Goal: Task Accomplishment & Management: Manage account settings

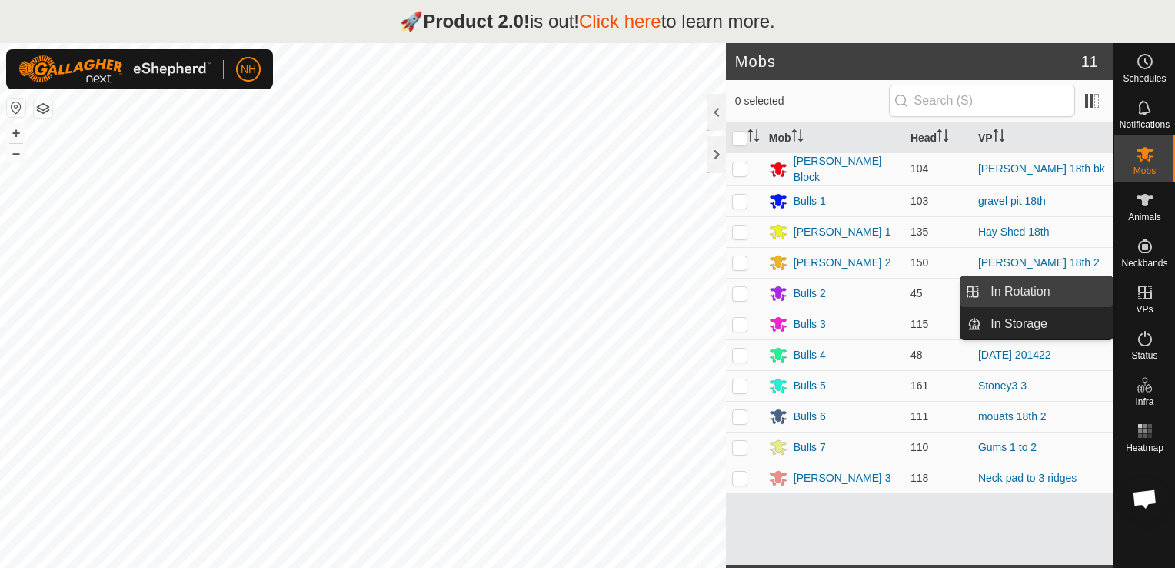
click at [1050, 293] on link "In Rotation" at bounding box center [1047, 291] width 132 height 31
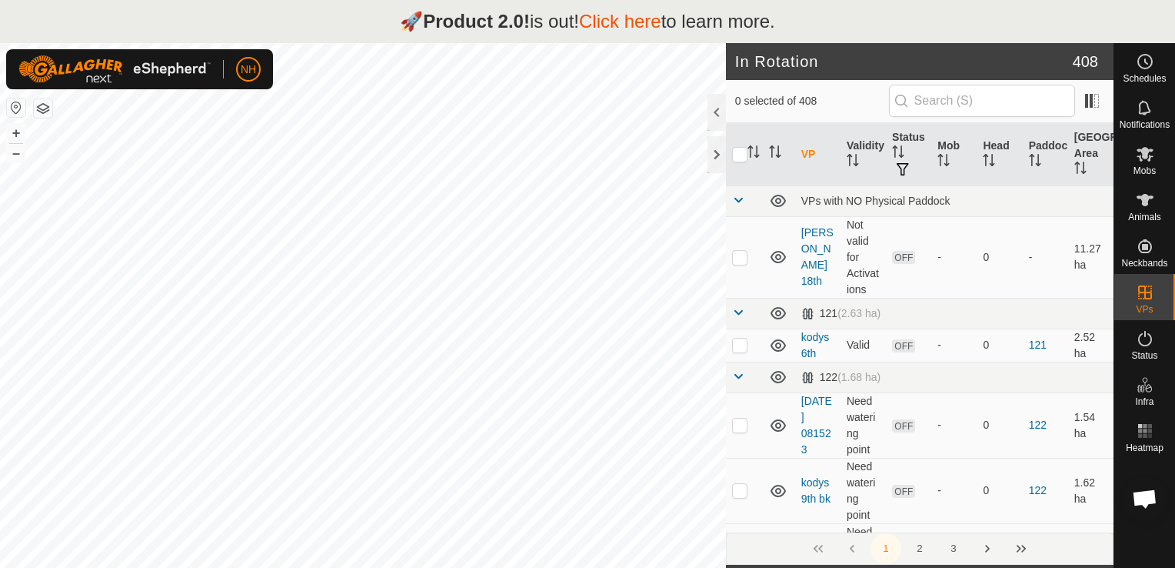
click at [634, 22] on link "Click here" at bounding box center [620, 21] width 82 height 21
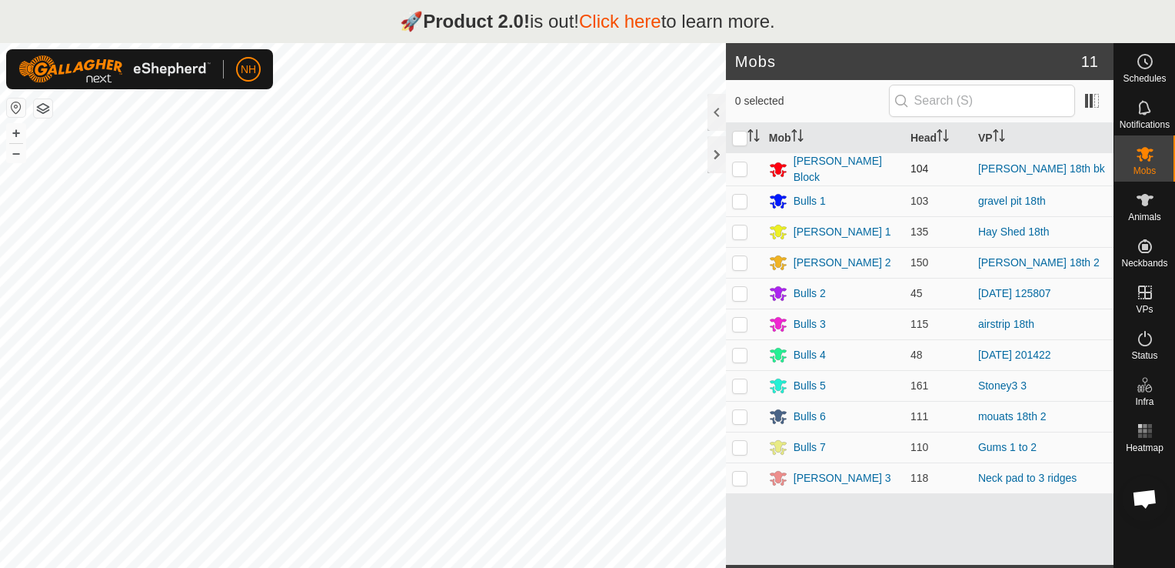
click at [736, 165] on p-checkbox at bounding box center [739, 168] width 15 height 12
checkbox input "true"
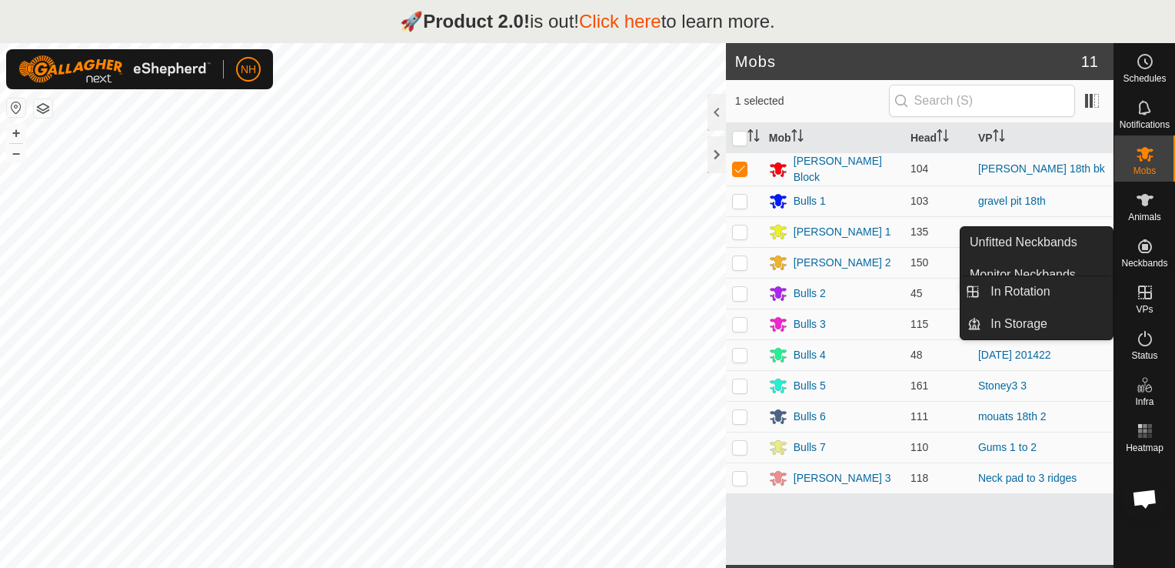
click at [1141, 295] on icon at bounding box center [1145, 292] width 18 height 18
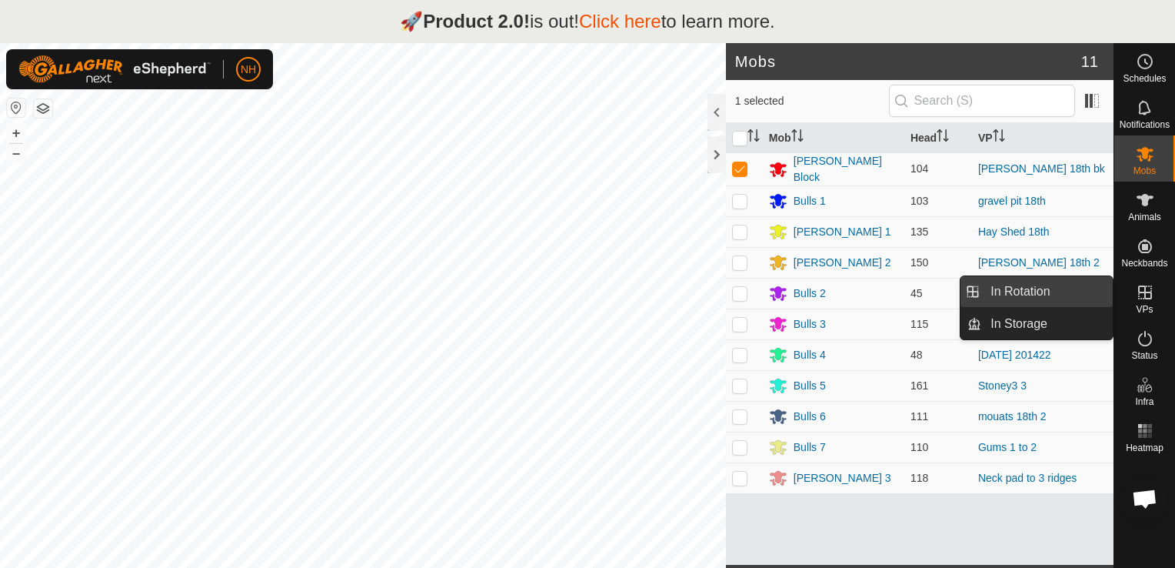
click at [1057, 295] on link "In Rotation" at bounding box center [1047, 291] width 132 height 31
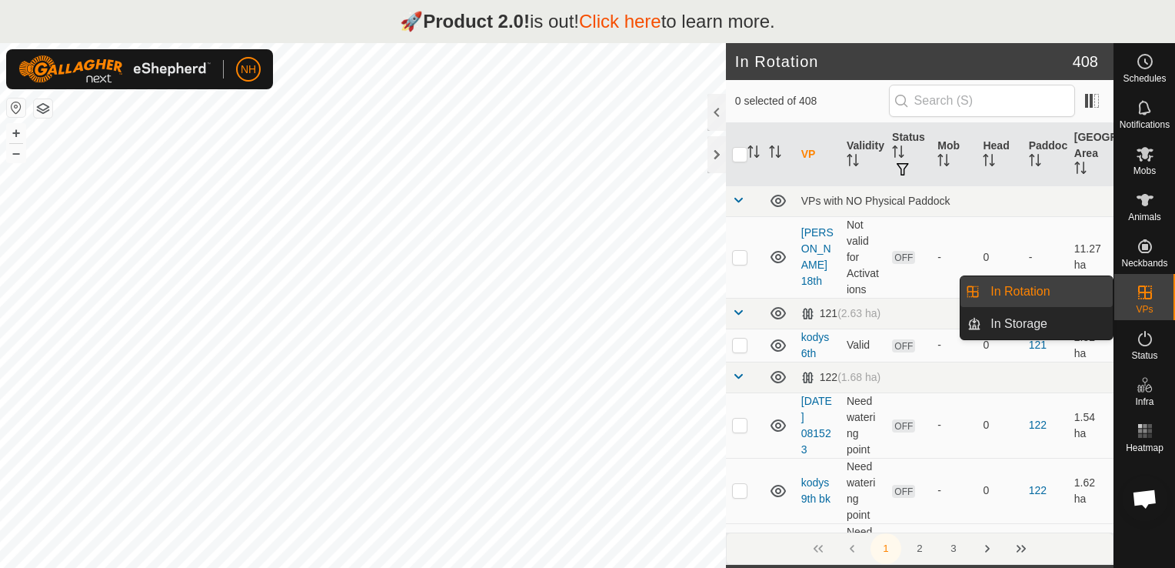
click at [1012, 289] on link "In Rotation" at bounding box center [1047, 291] width 132 height 31
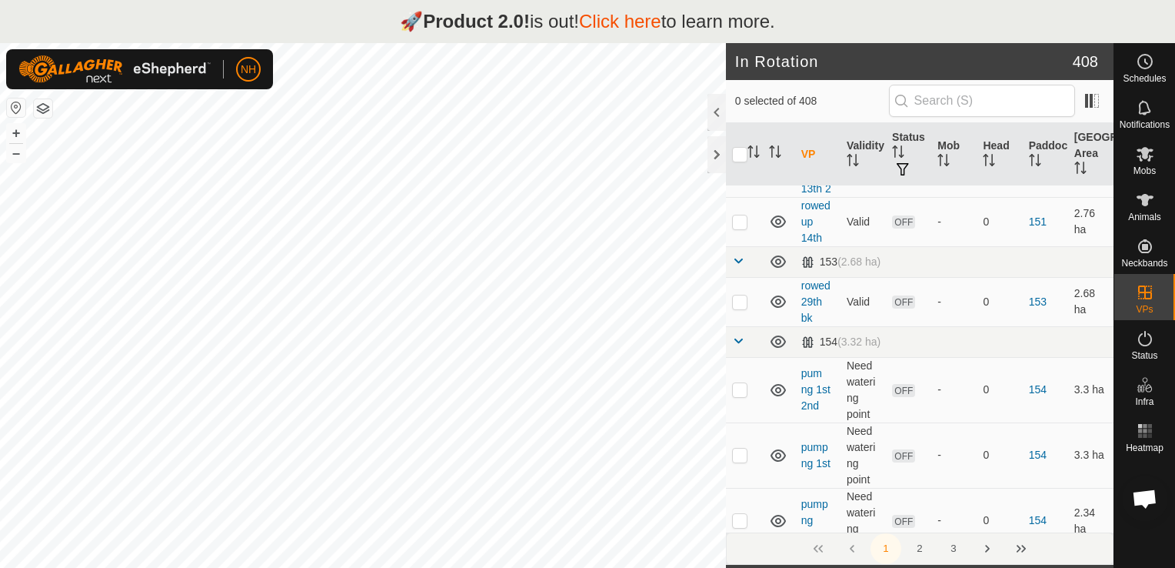
scroll to position [3076, 0]
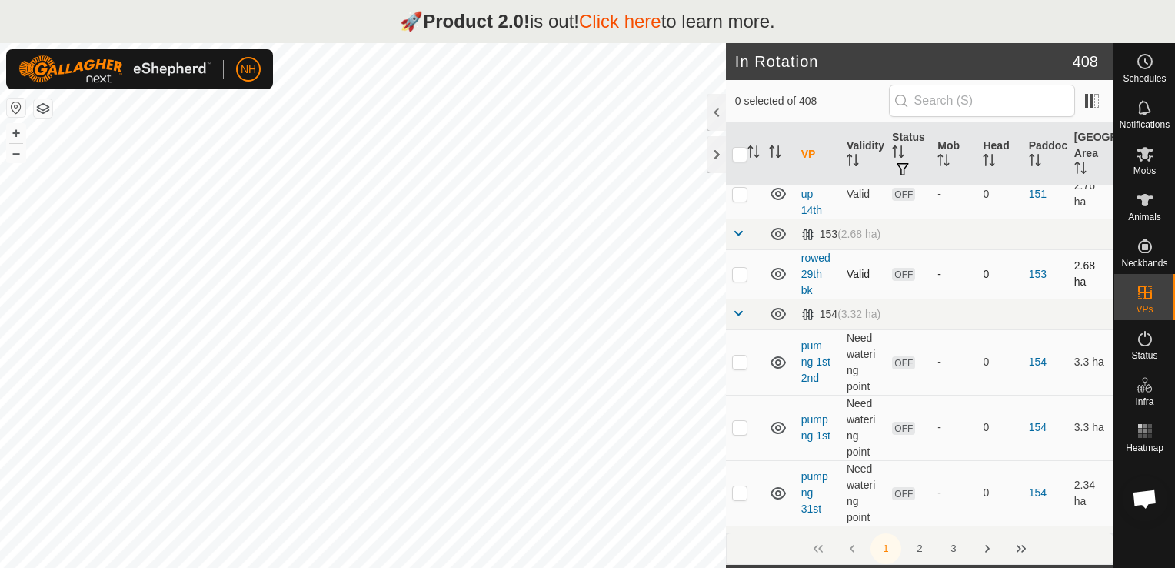
click at [734, 268] on p-checkbox at bounding box center [739, 274] width 15 height 12
click at [741, 268] on p-checkbox at bounding box center [739, 274] width 15 height 12
click at [739, 268] on p-checkbox at bounding box center [739, 274] width 15 height 12
checkbox input "false"
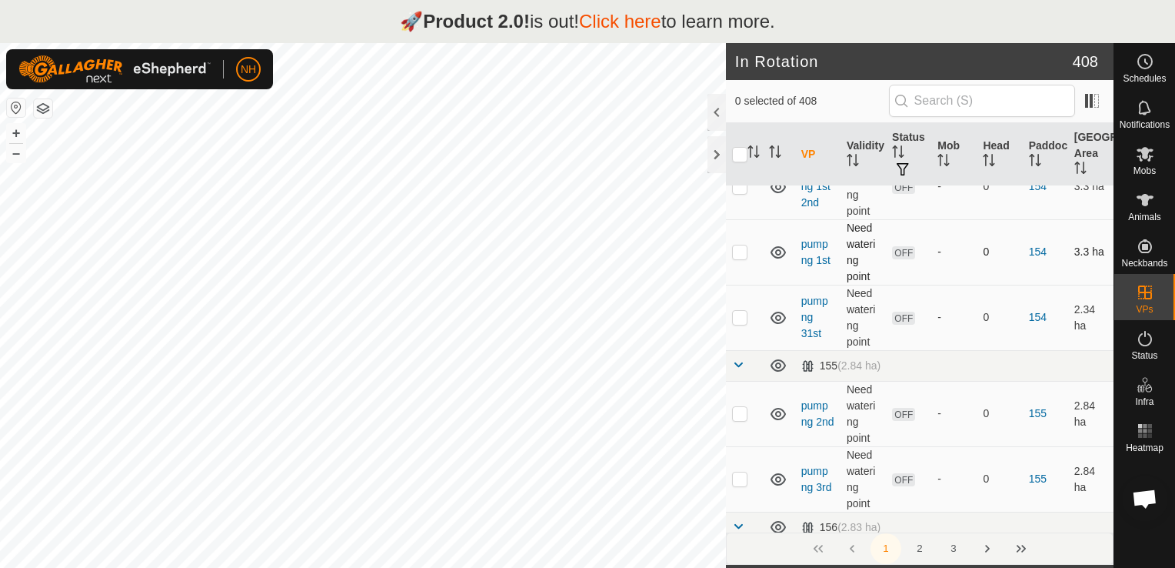
scroll to position [3384, 0]
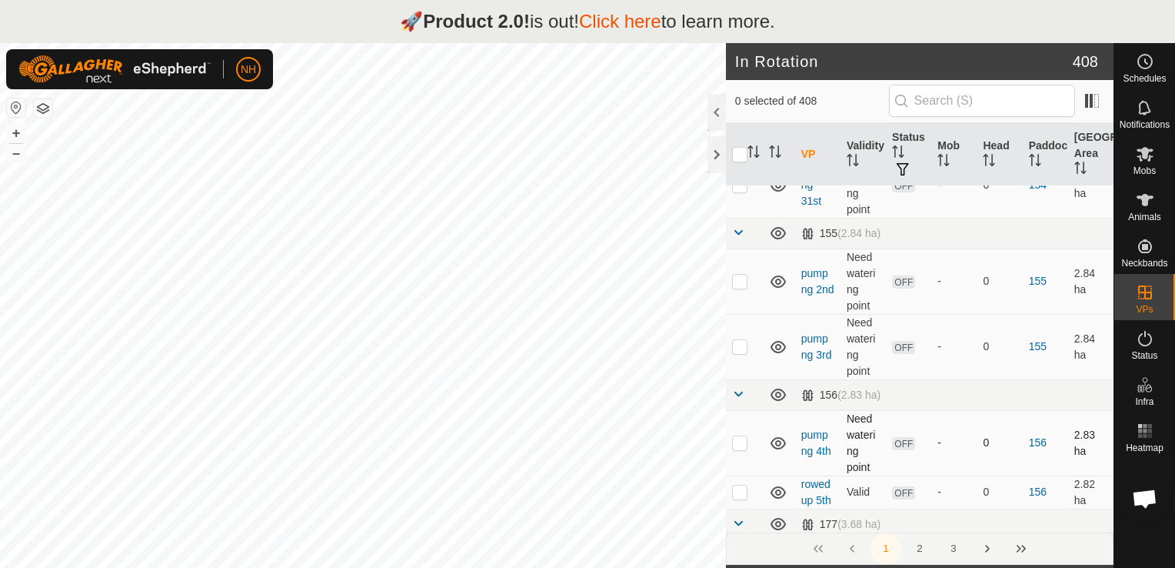
click at [741, 436] on p-checkbox at bounding box center [739, 442] width 15 height 12
click at [738, 436] on p-checkbox at bounding box center [739, 442] width 15 height 12
checkbox input "false"
click at [737, 275] on p-checkbox at bounding box center [739, 281] width 15 height 12
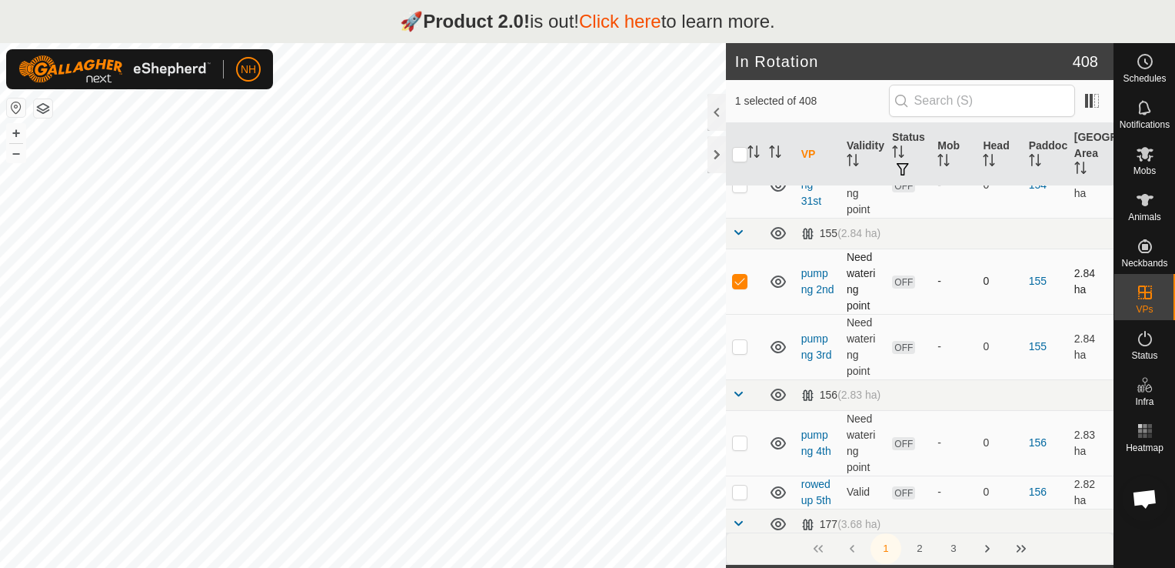
checkbox input "false"
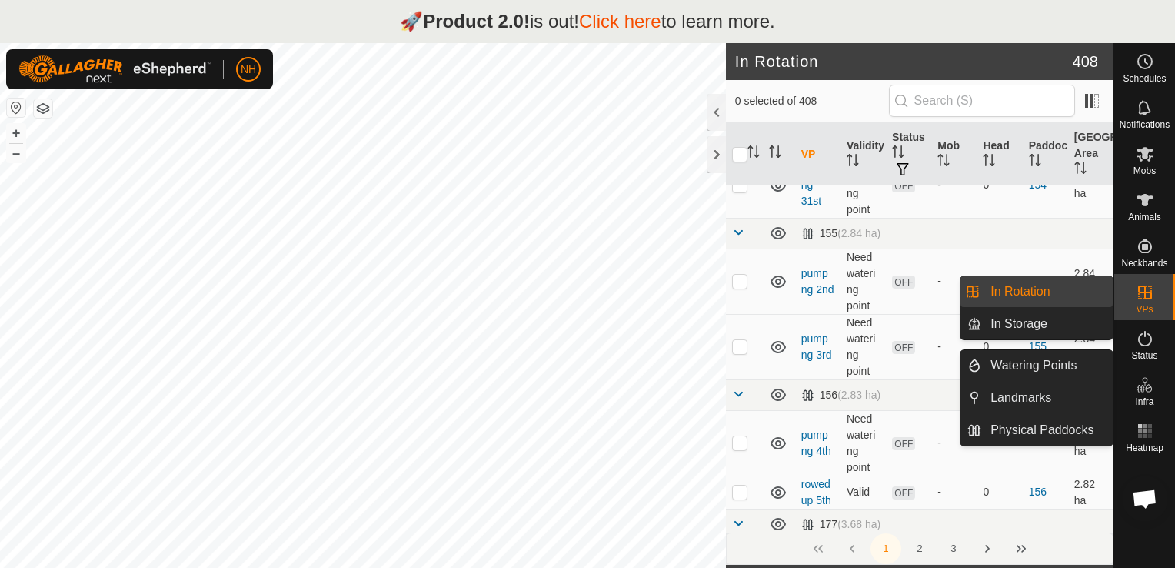
click at [989, 291] on link "In Rotation" at bounding box center [1047, 291] width 132 height 31
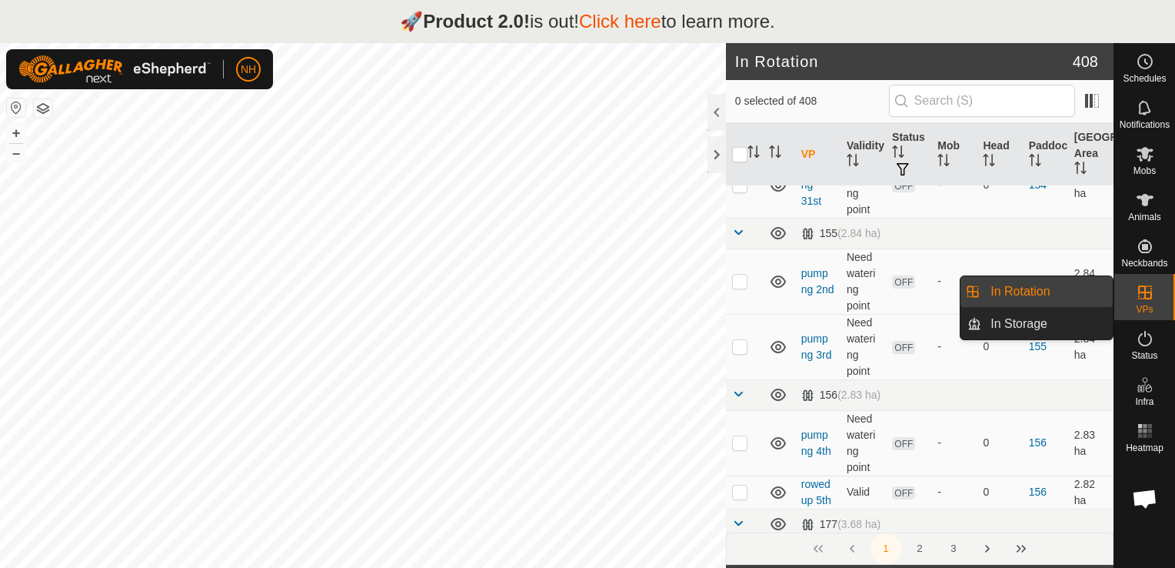
click at [989, 291] on link "In Rotation" at bounding box center [1047, 291] width 132 height 31
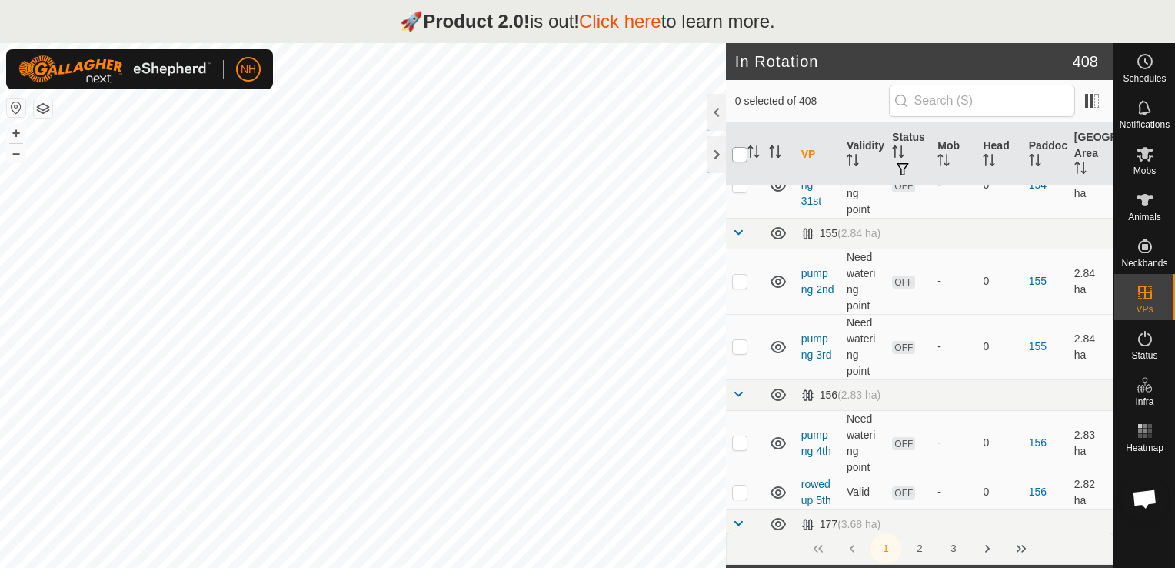
click at [738, 153] on input "checkbox" at bounding box center [739, 154] width 15 height 15
checkbox input "true"
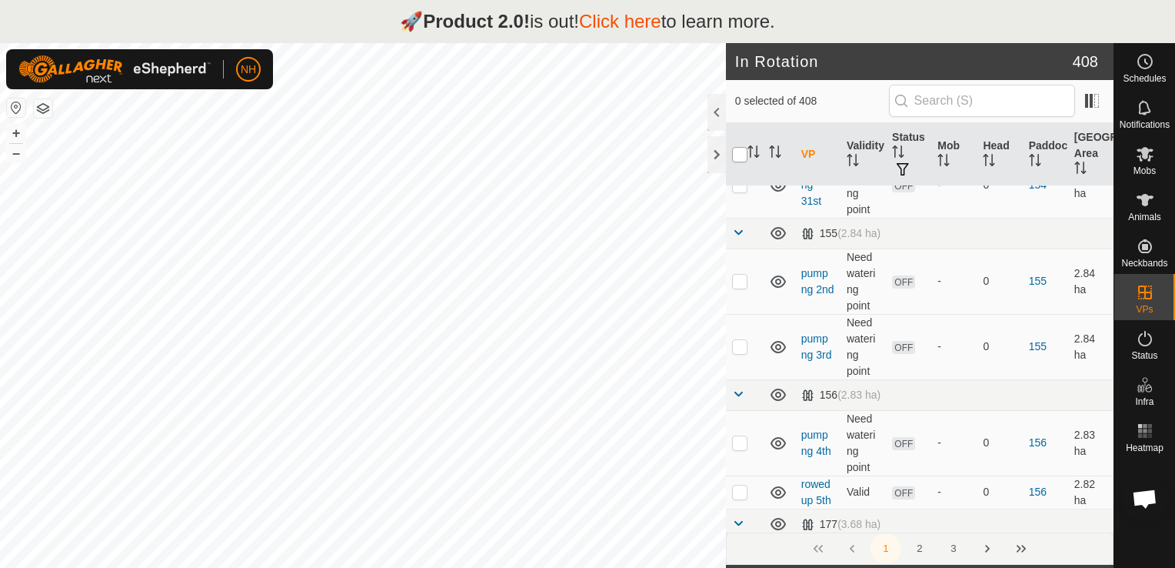
checkbox input "true"
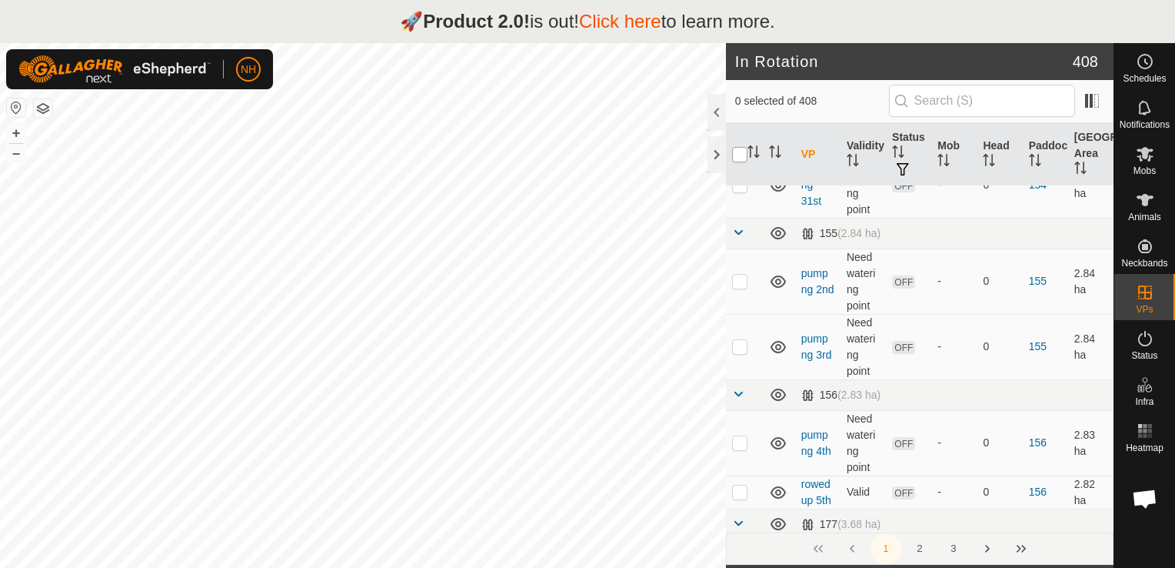
checkbox input "true"
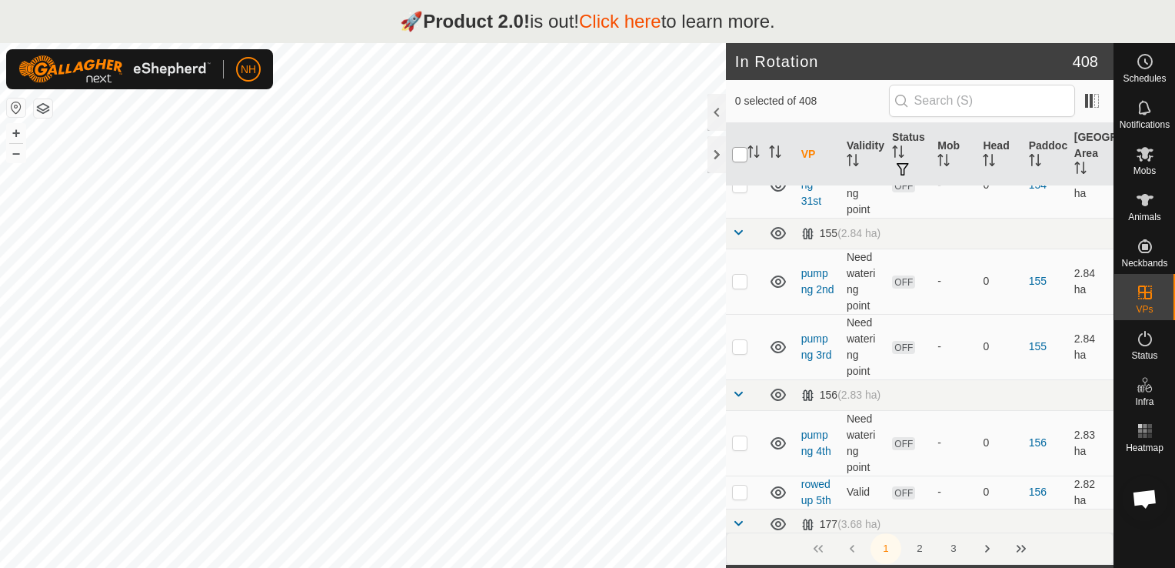
checkbox input "true"
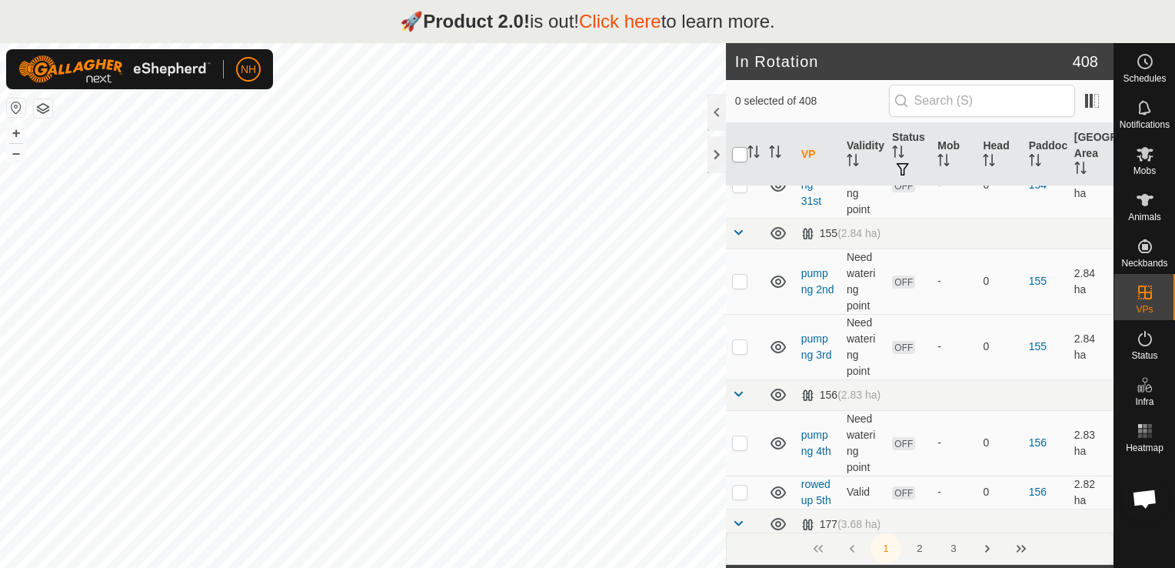
checkbox input "true"
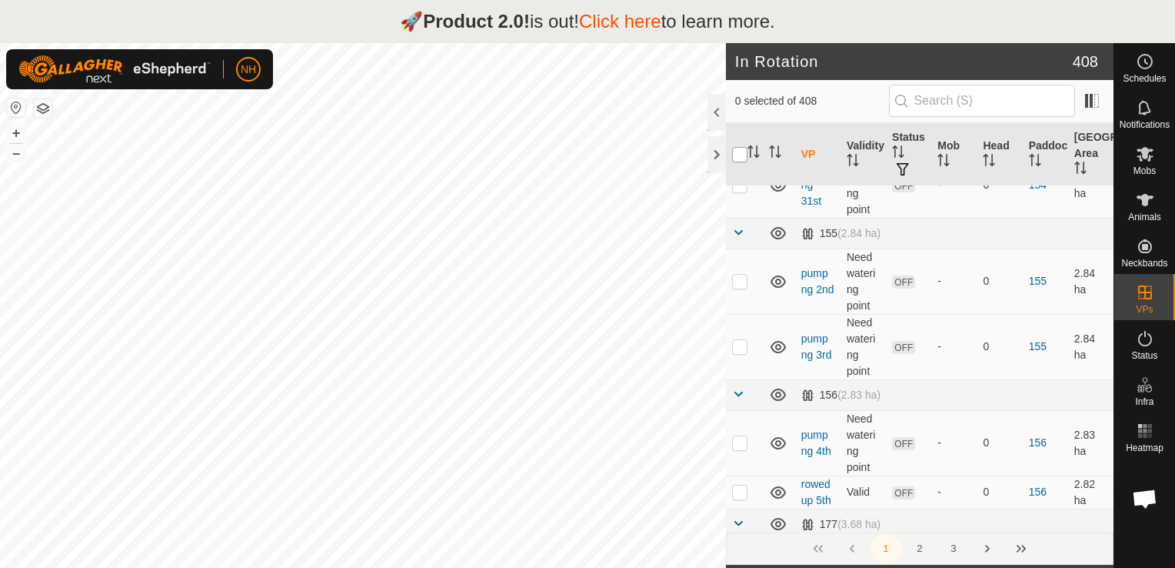
checkbox input "true"
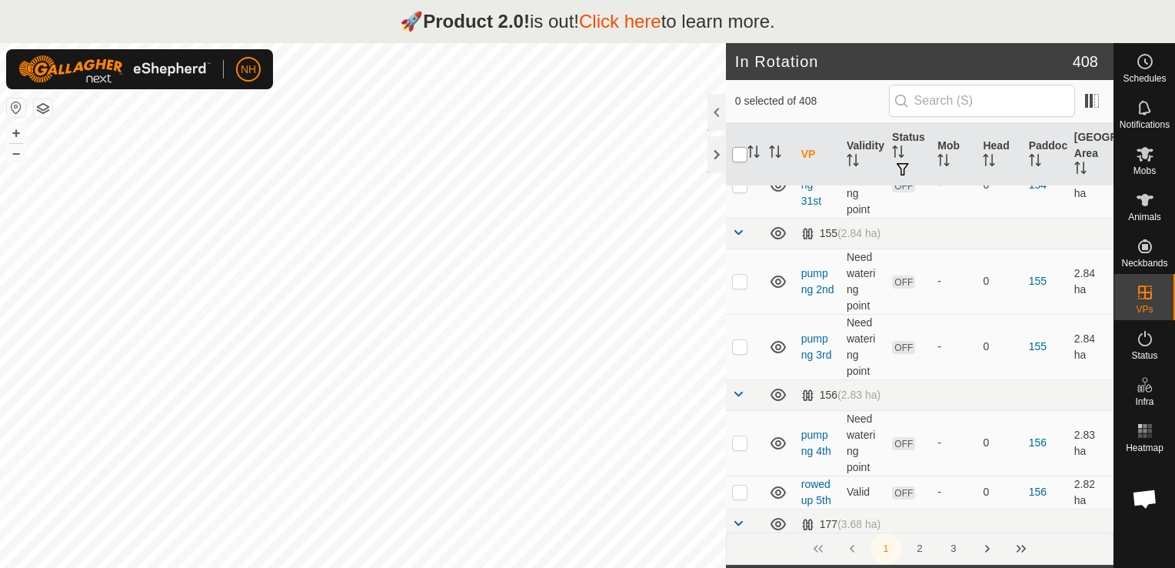
checkbox input "true"
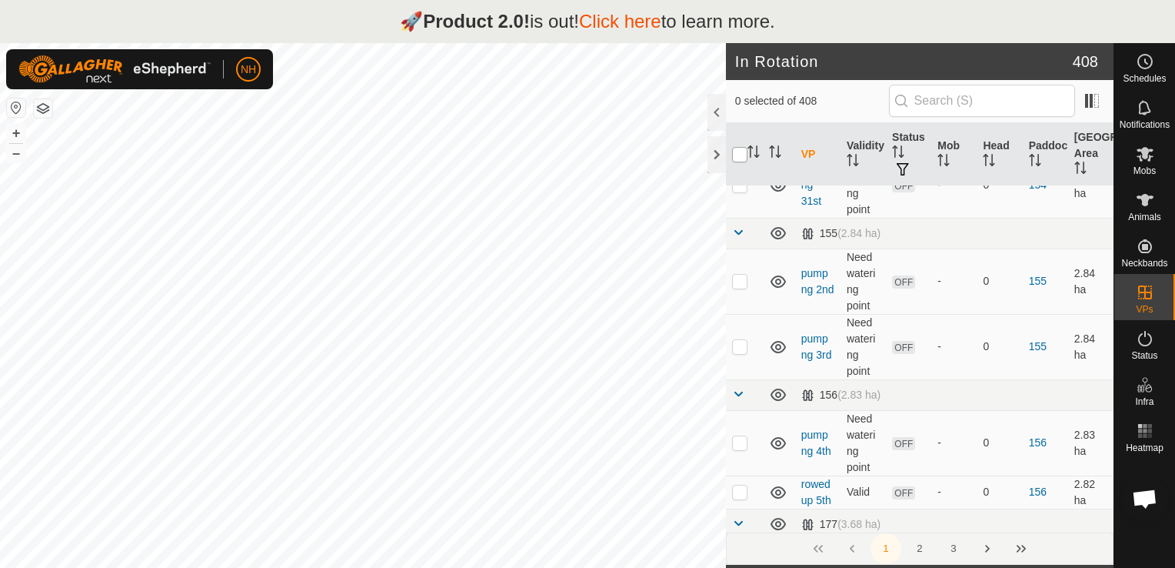
checkbox input "true"
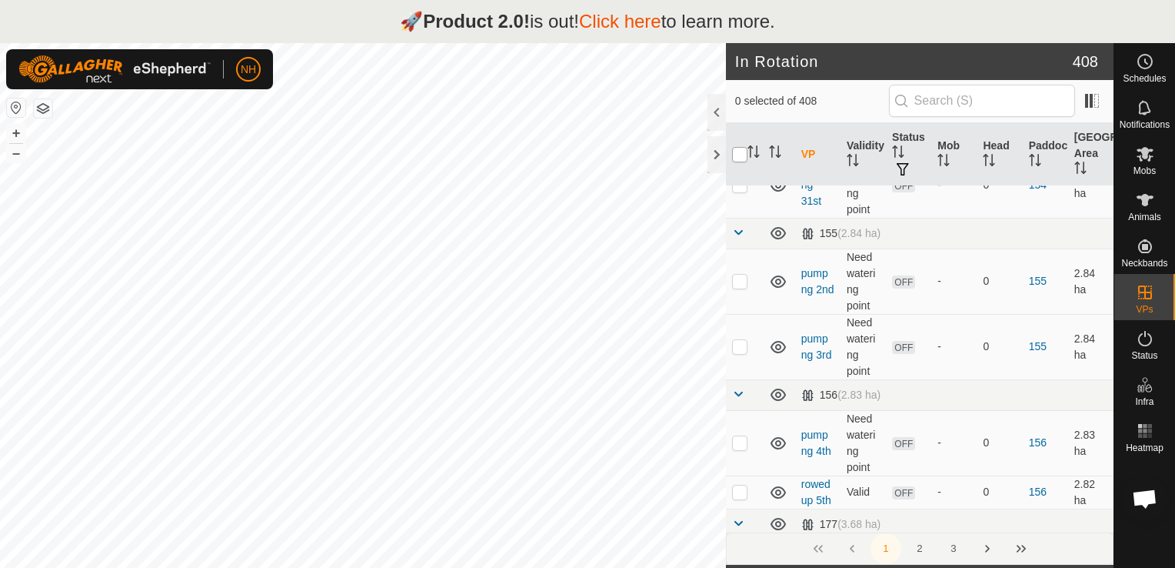
checkbox input "true"
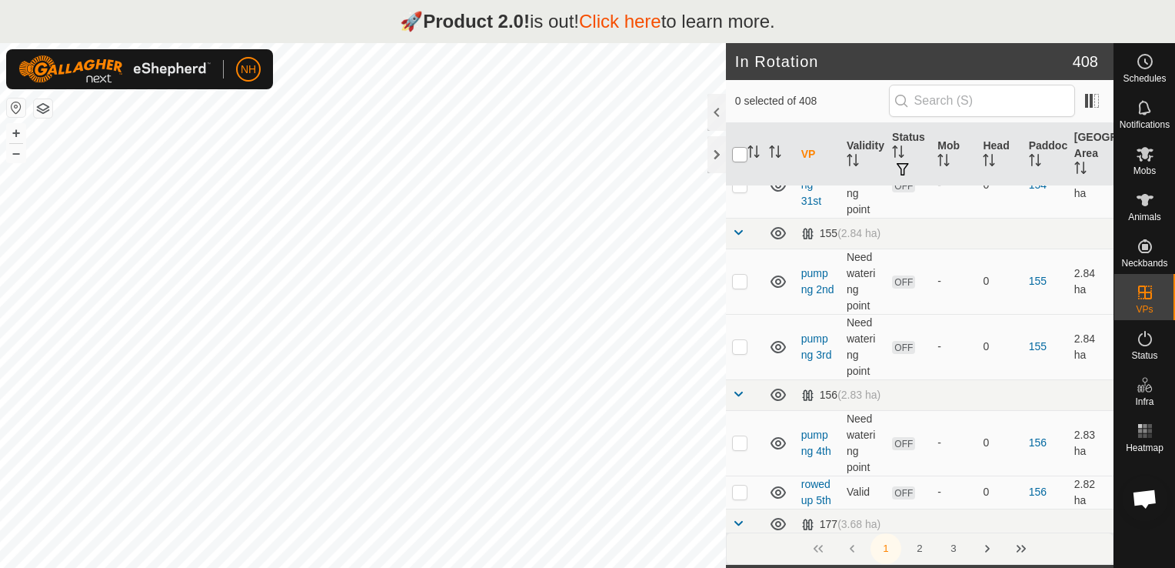
checkbox input "true"
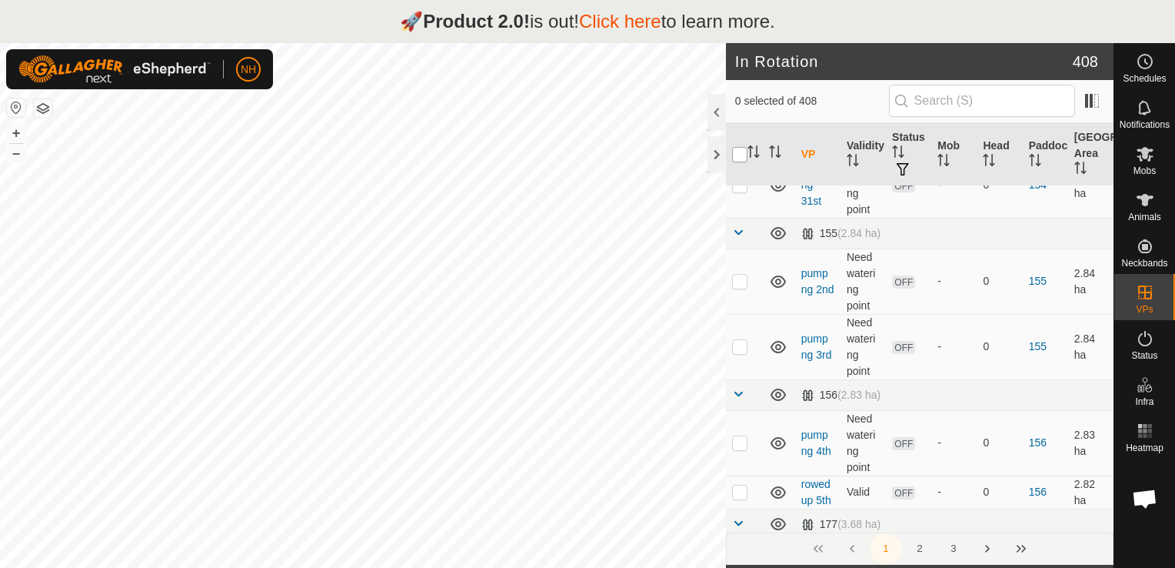
checkbox input "true"
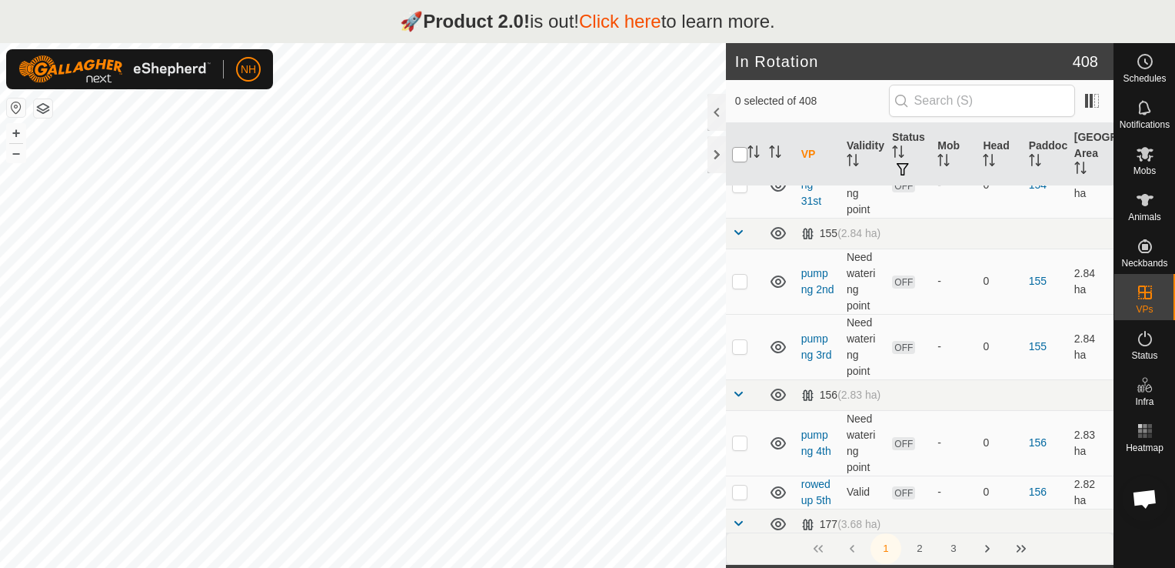
checkbox input "true"
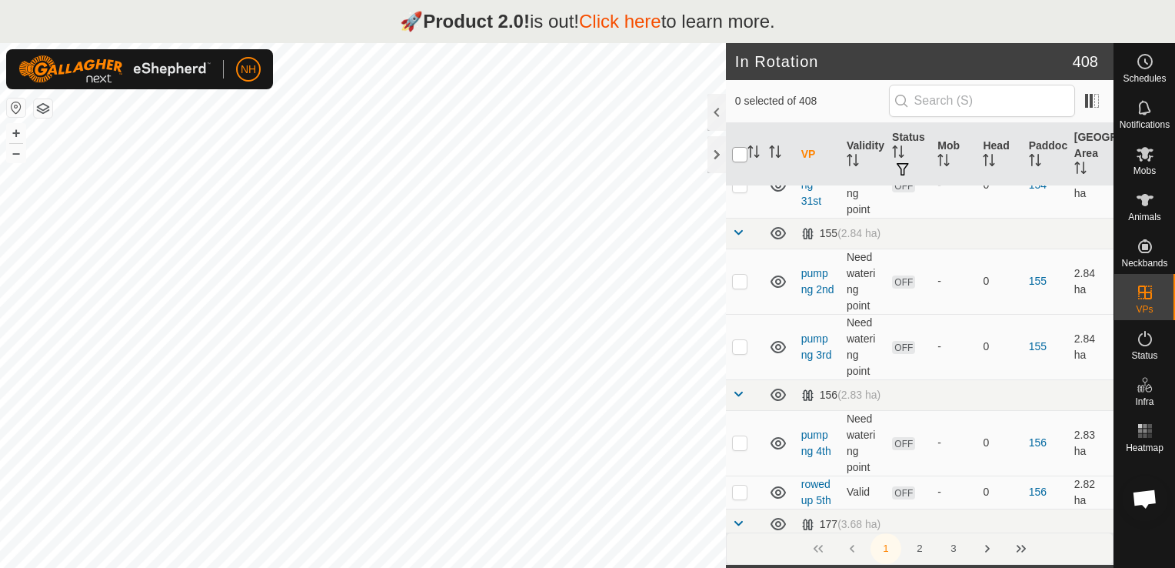
checkbox input "true"
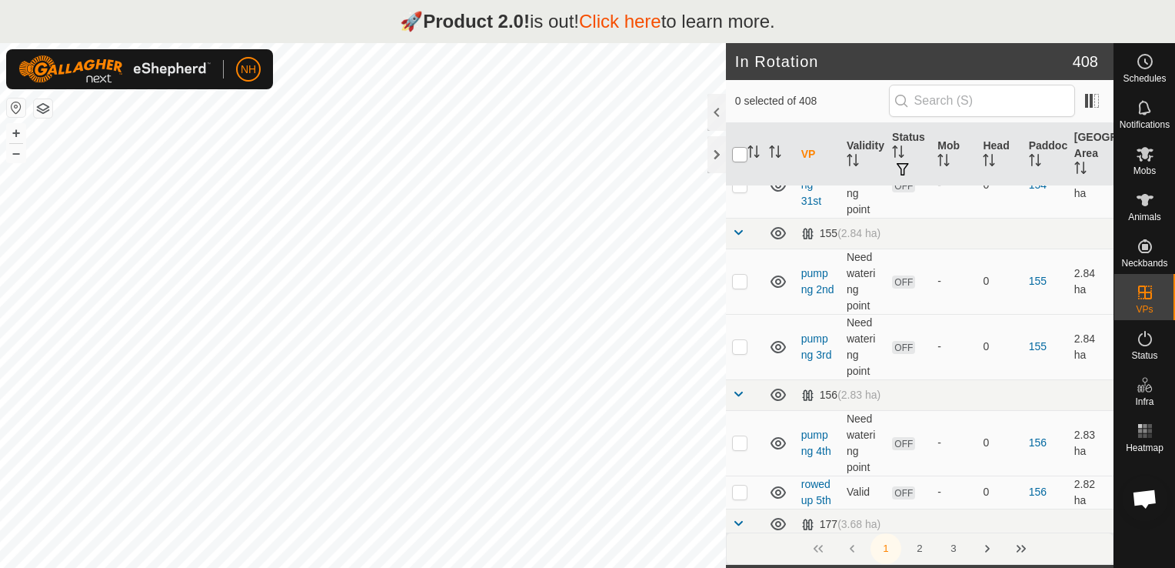
checkbox input "true"
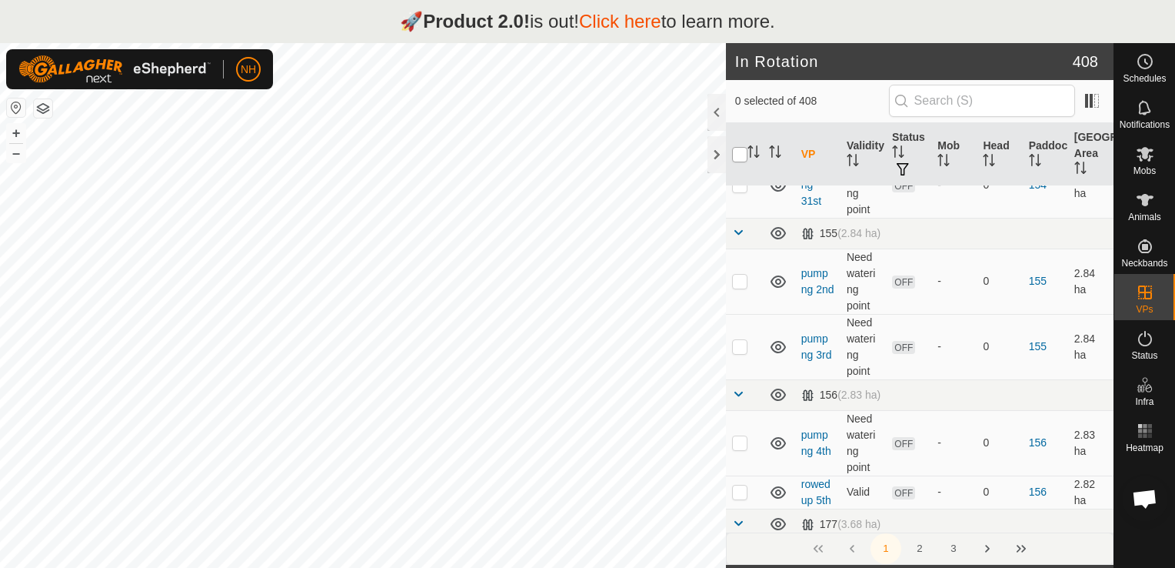
checkbox input "true"
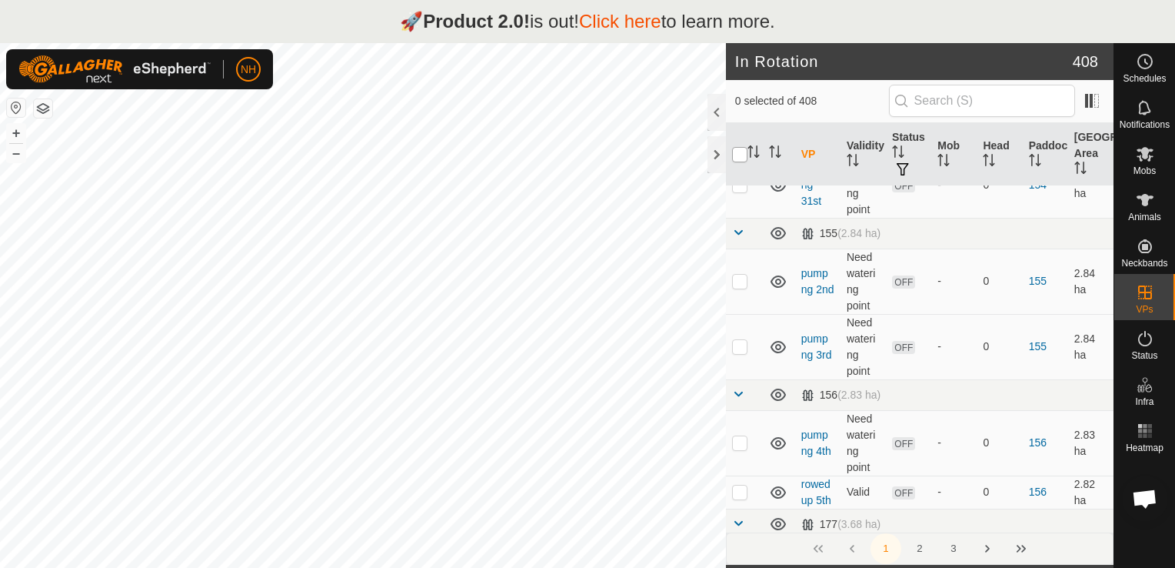
checkbox input "true"
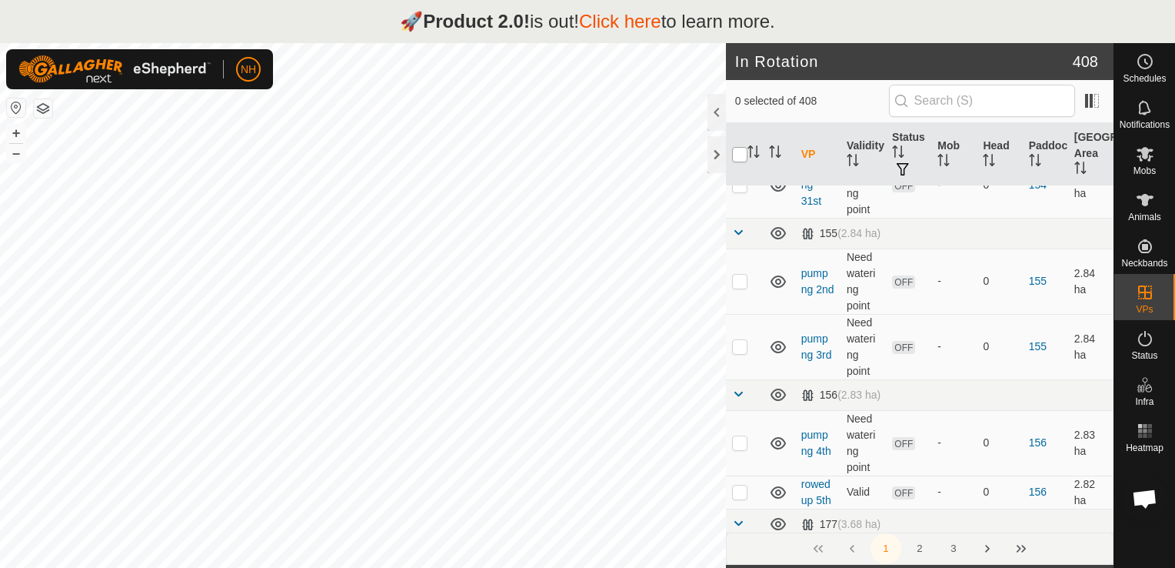
checkbox input "true"
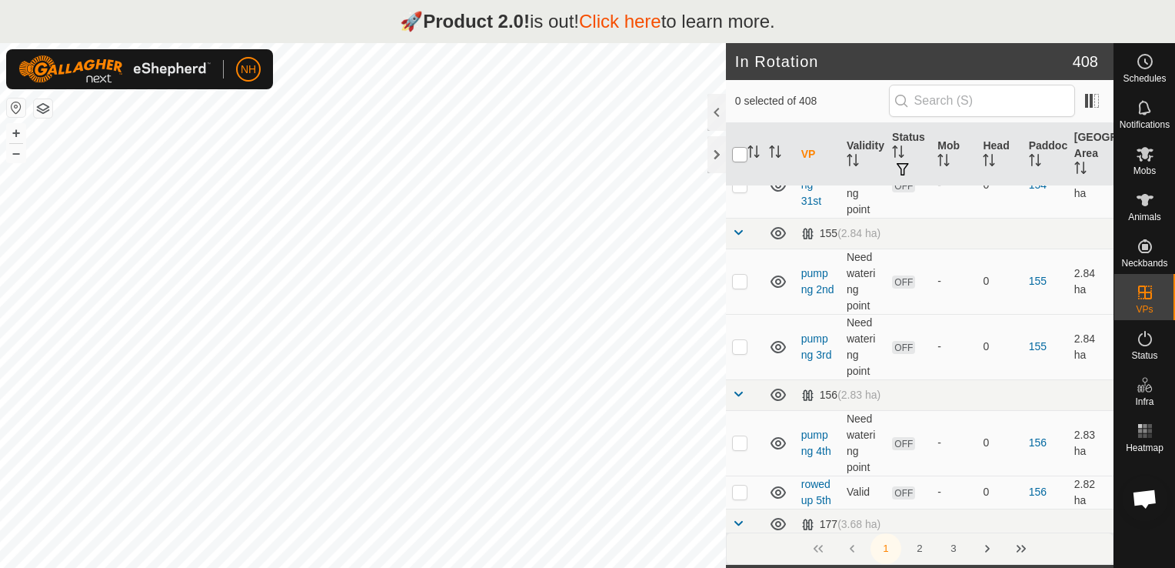
checkbox input "true"
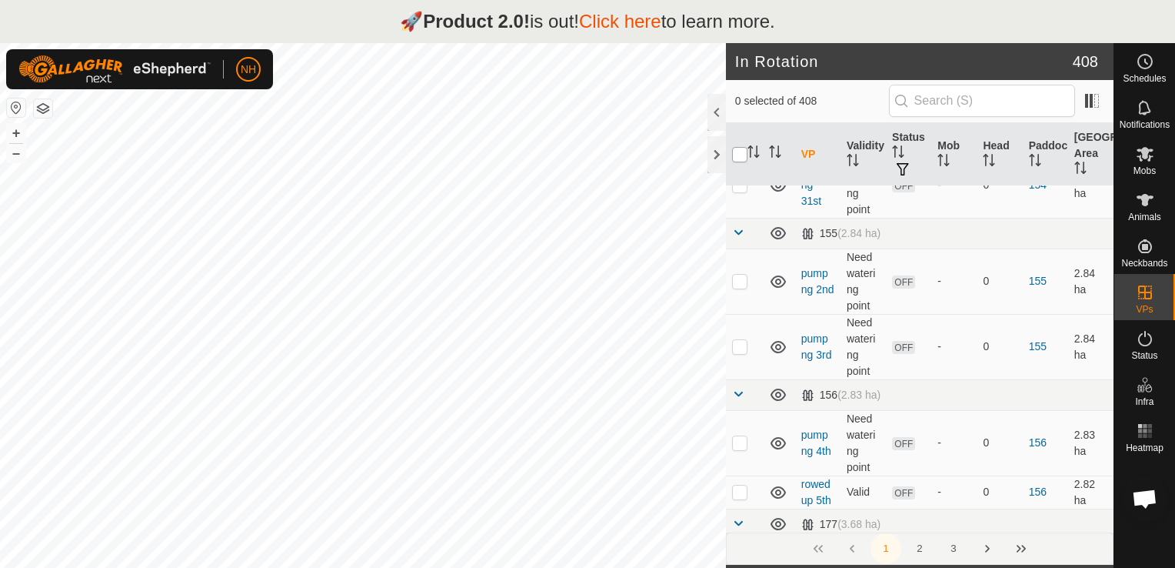
checkbox input "true"
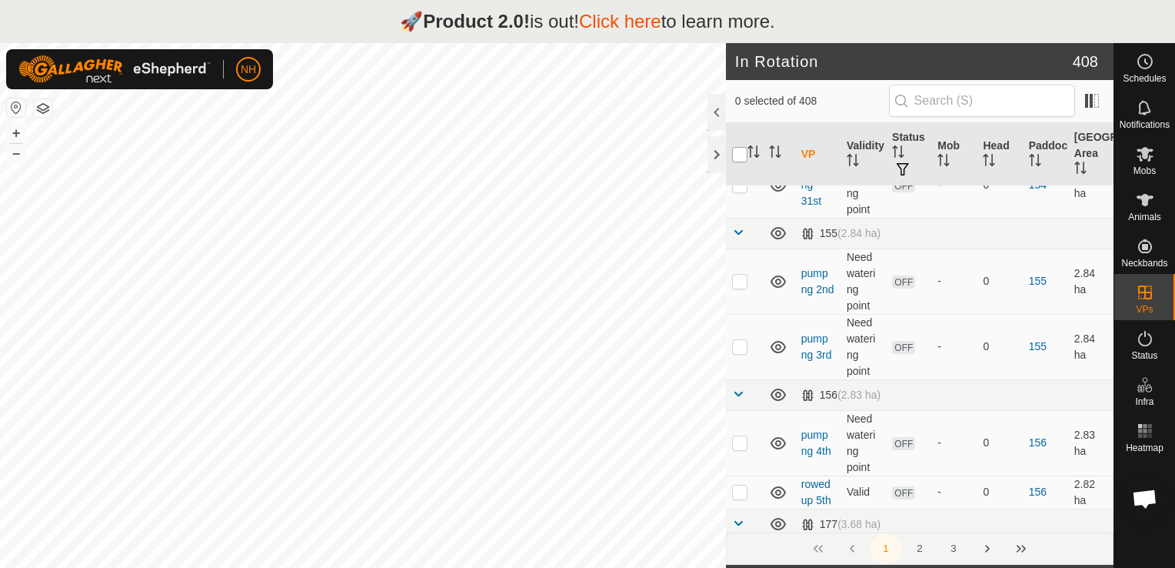
checkbox input "true"
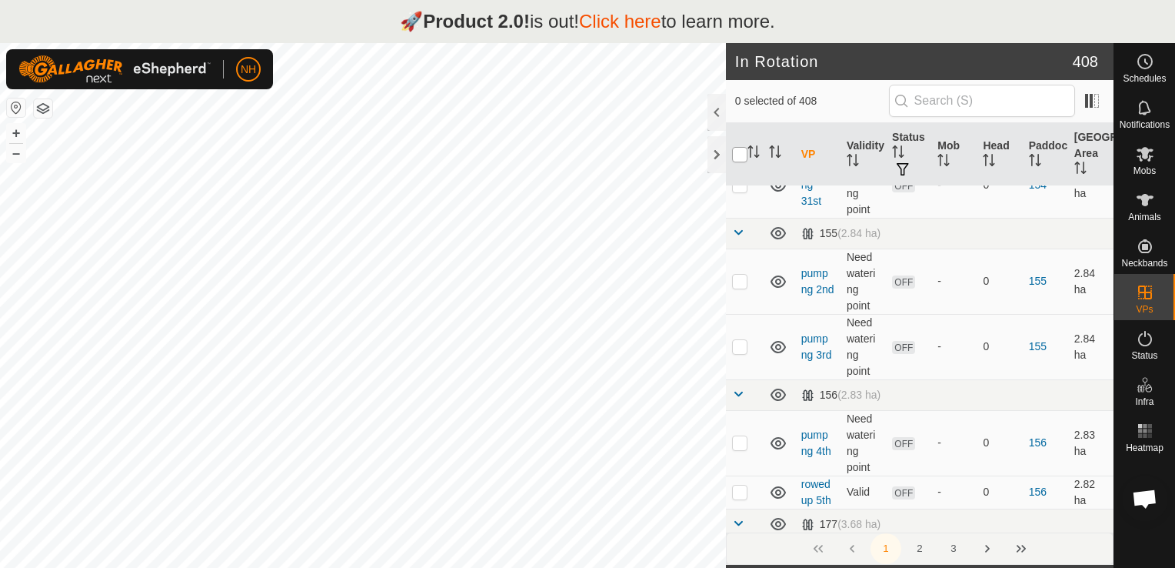
checkbox input "true"
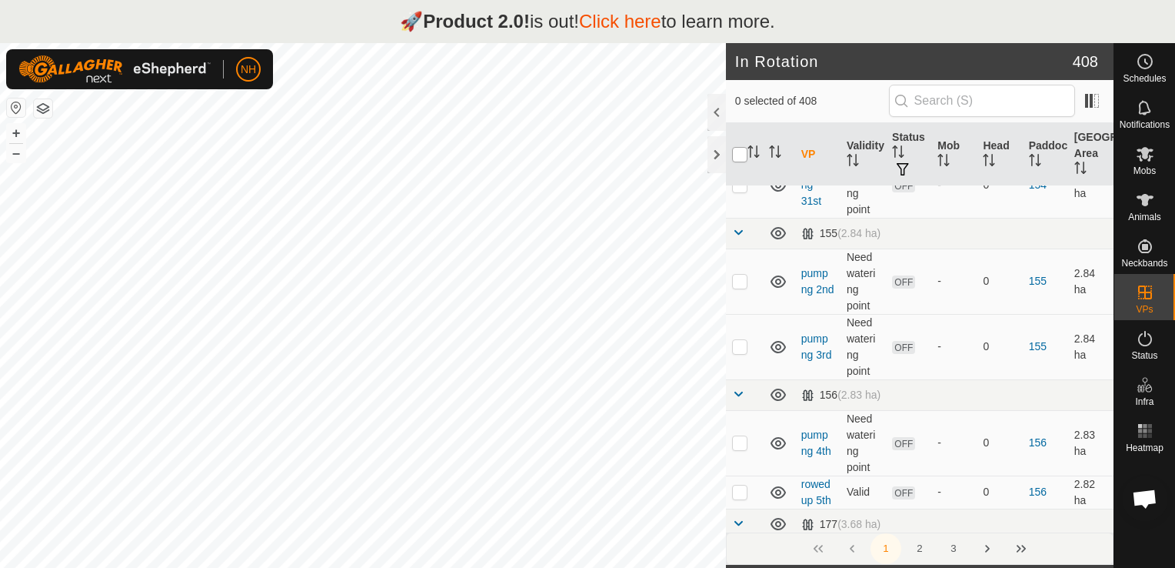
checkbox input "true"
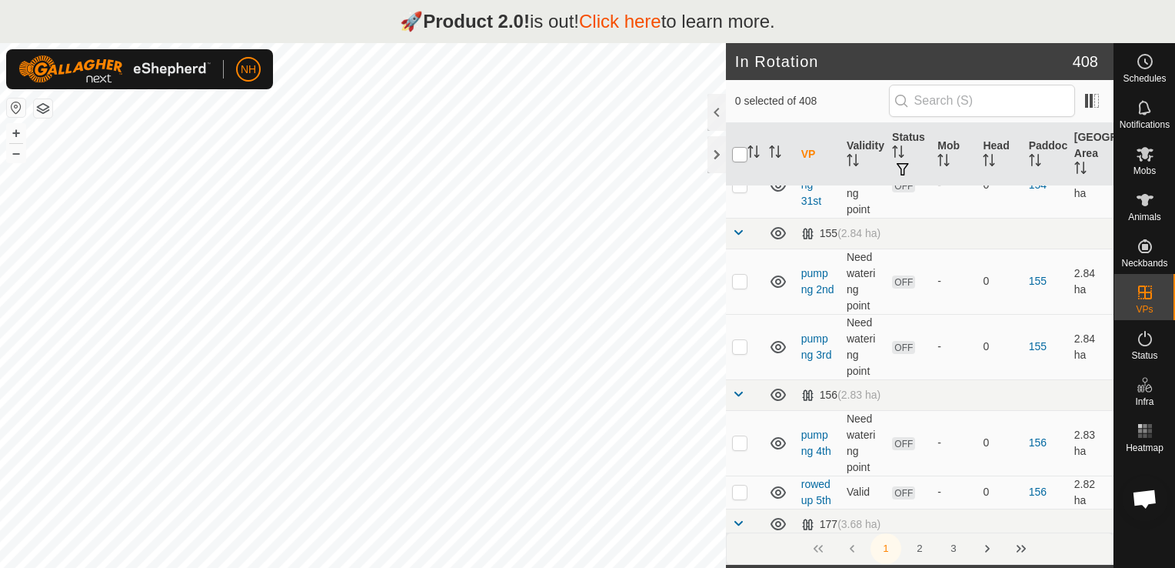
checkbox input "true"
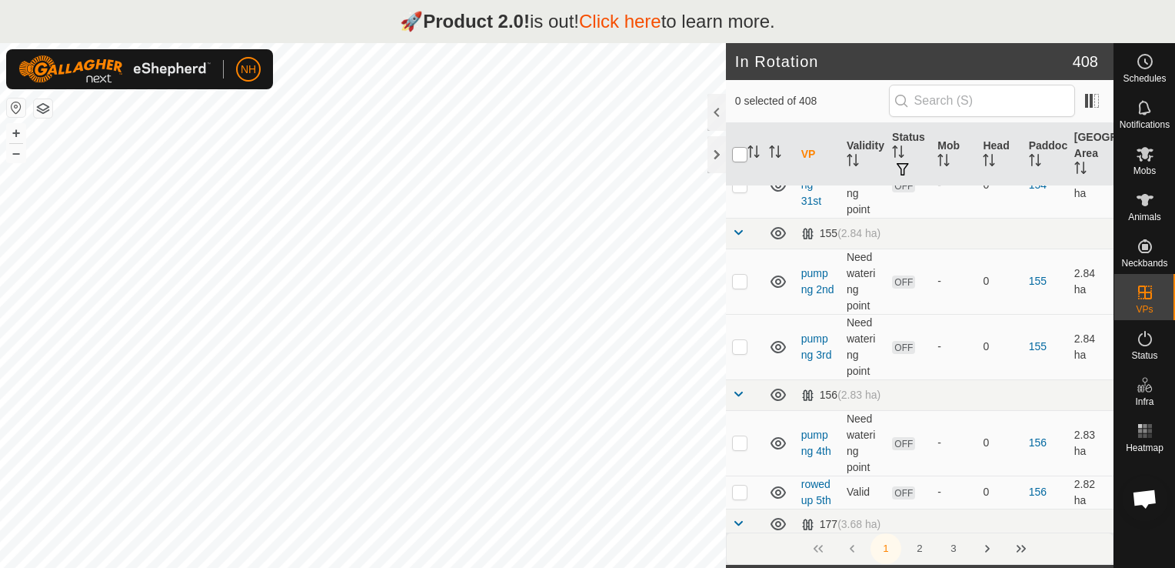
checkbox input "true"
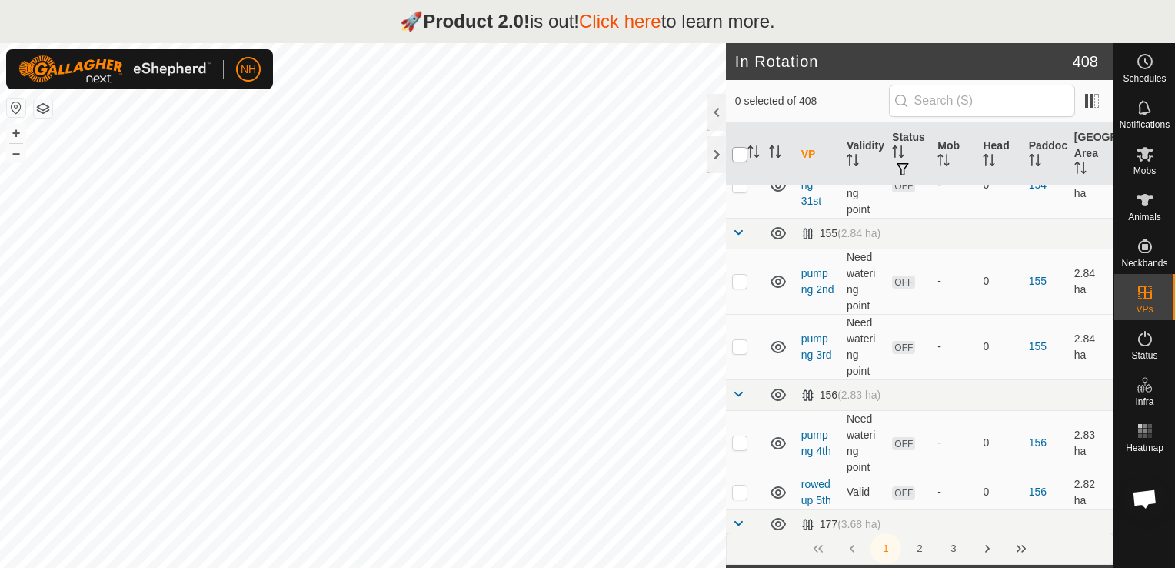
checkbox input "true"
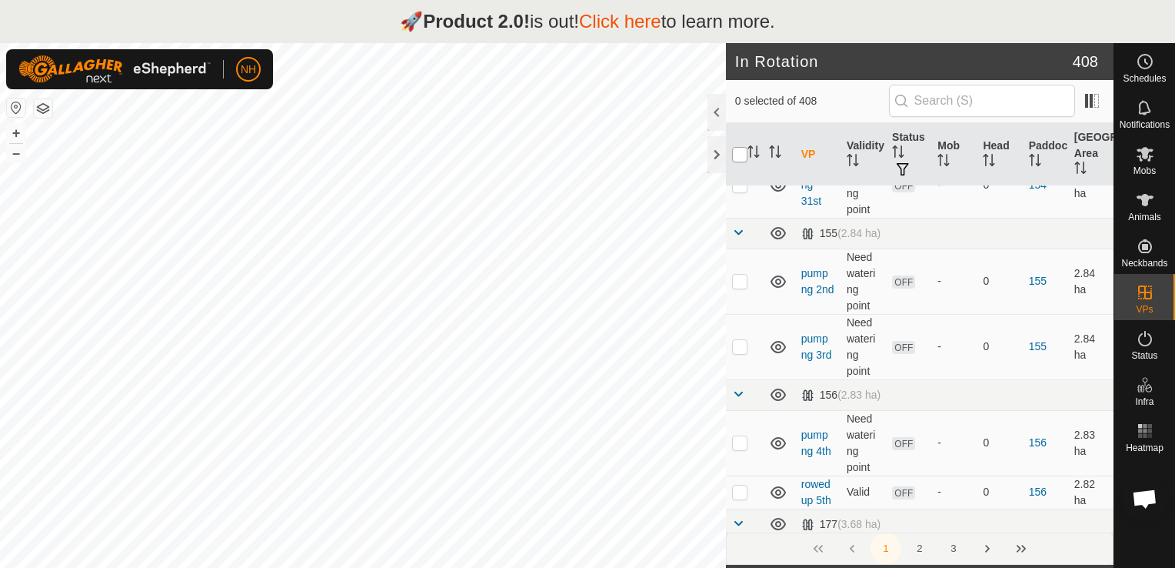
checkbox input "true"
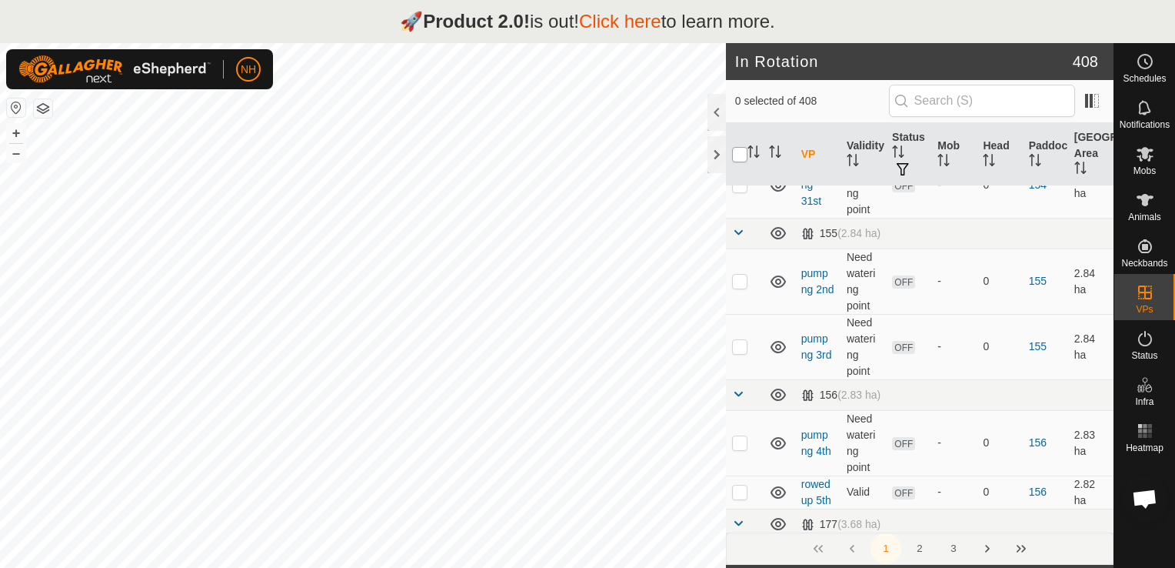
checkbox input "true"
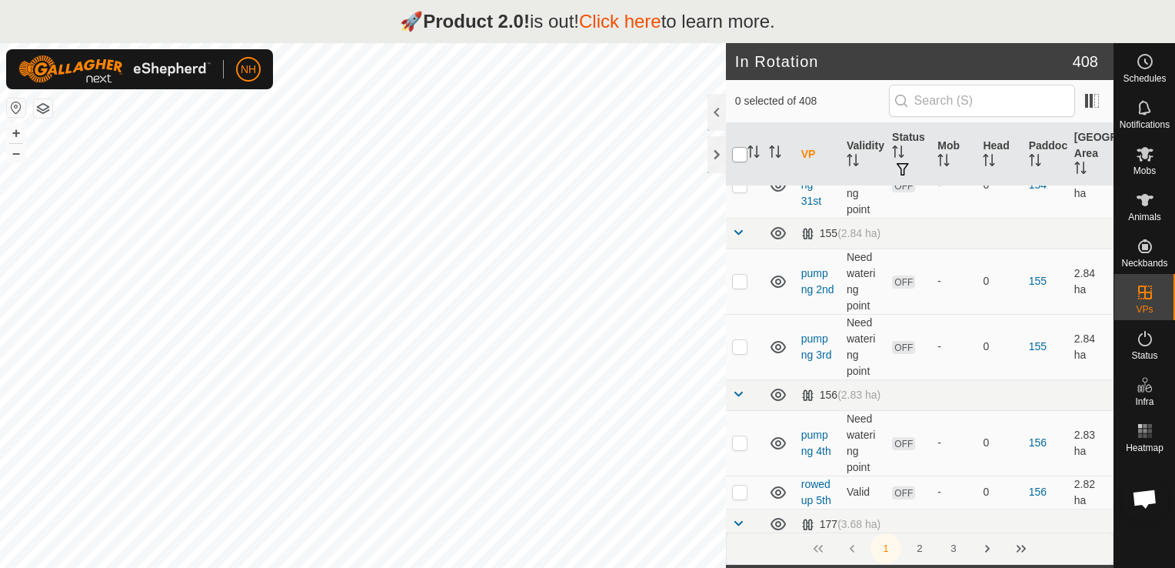
checkbox input "true"
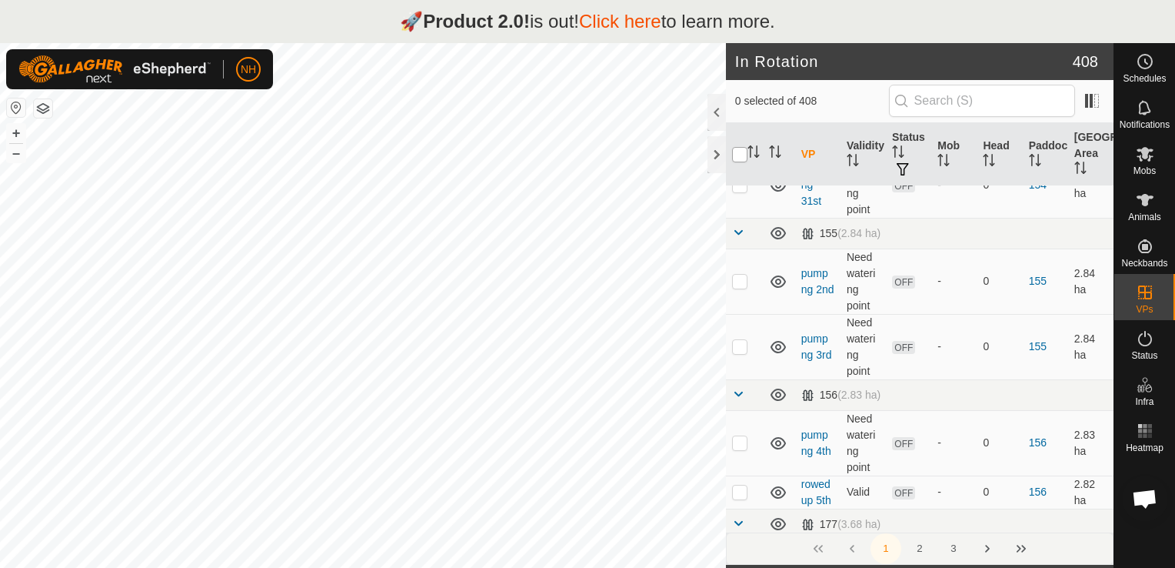
checkbox input "true"
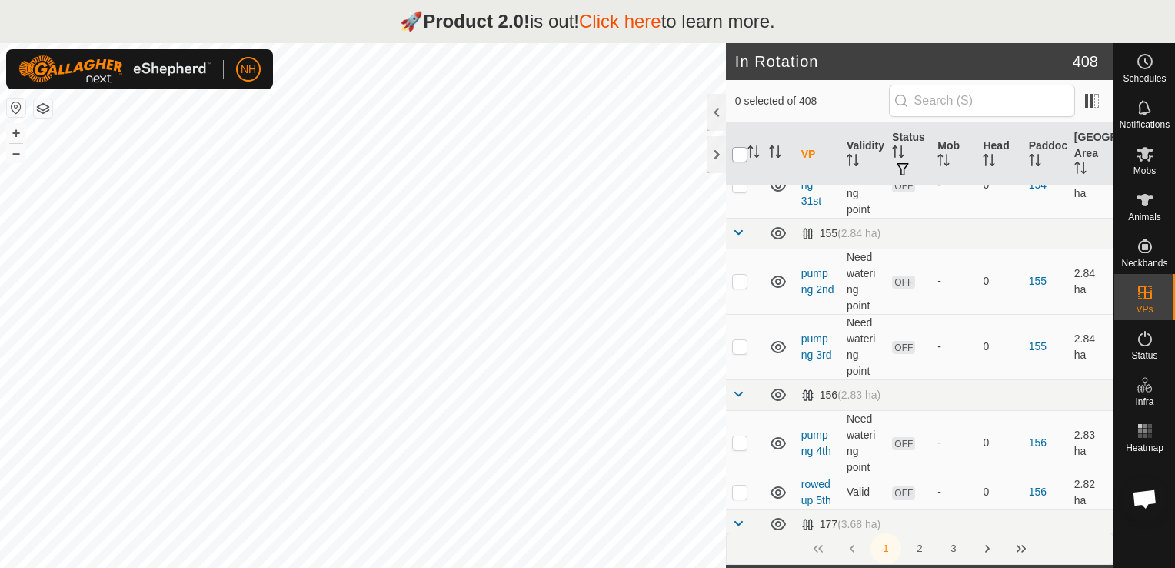
checkbox input "true"
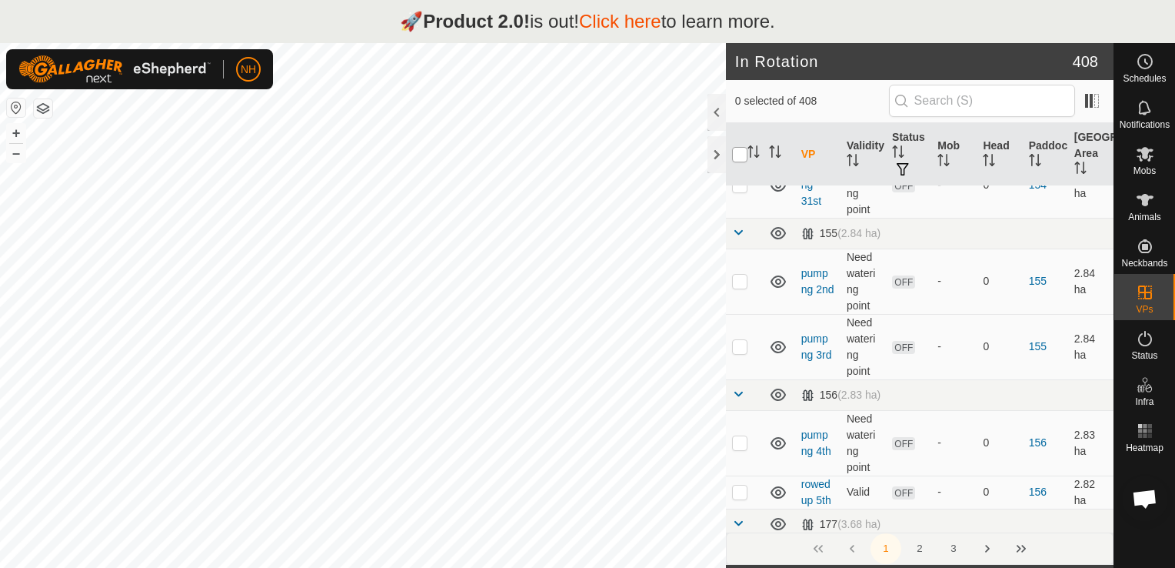
checkbox input "true"
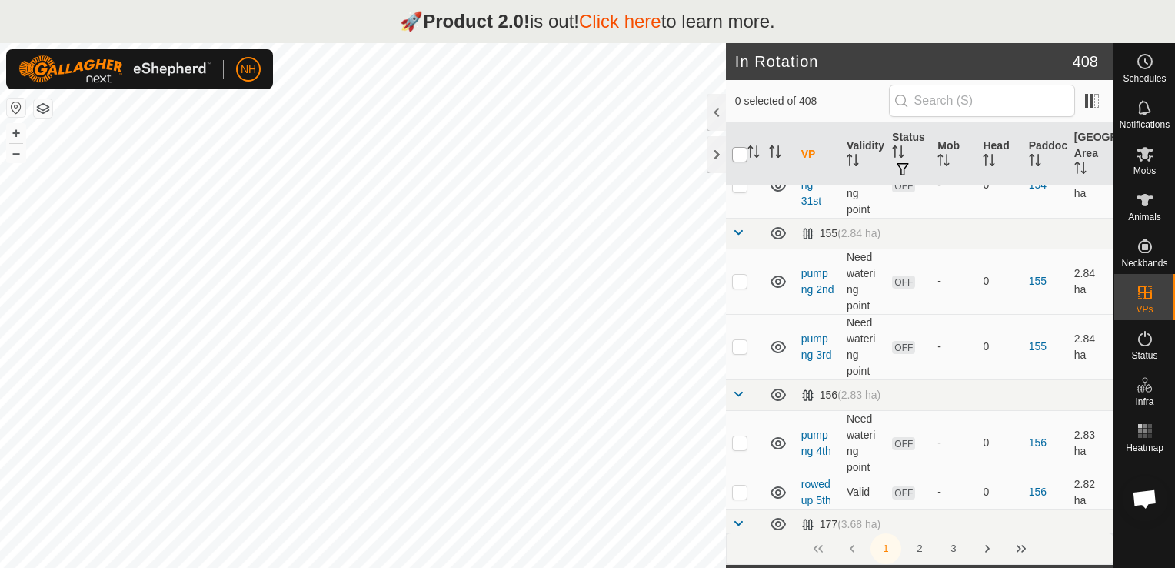
checkbox input "true"
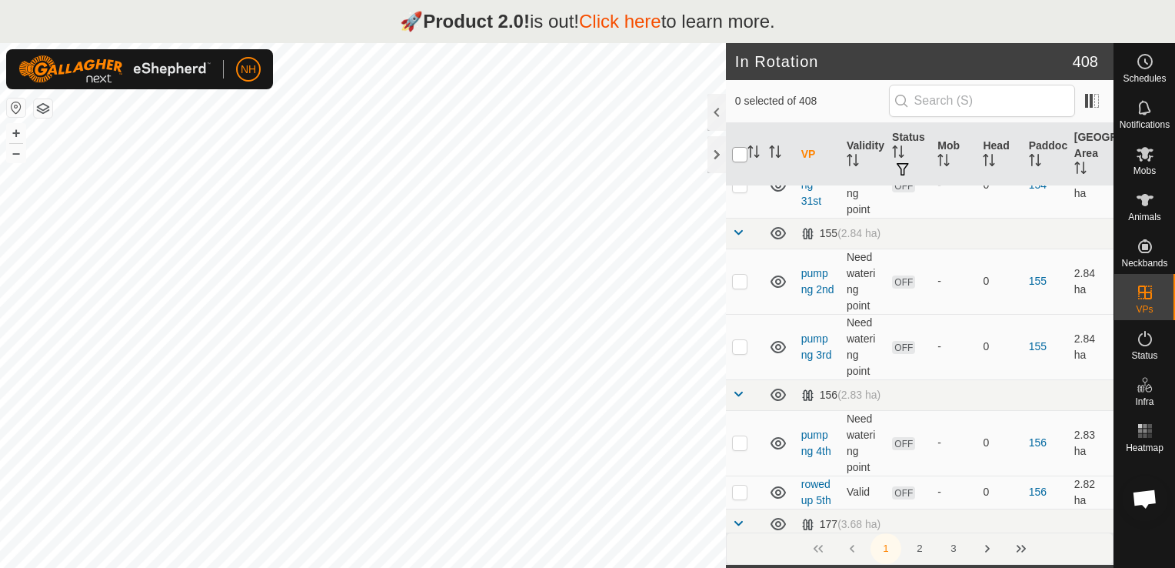
checkbox input "true"
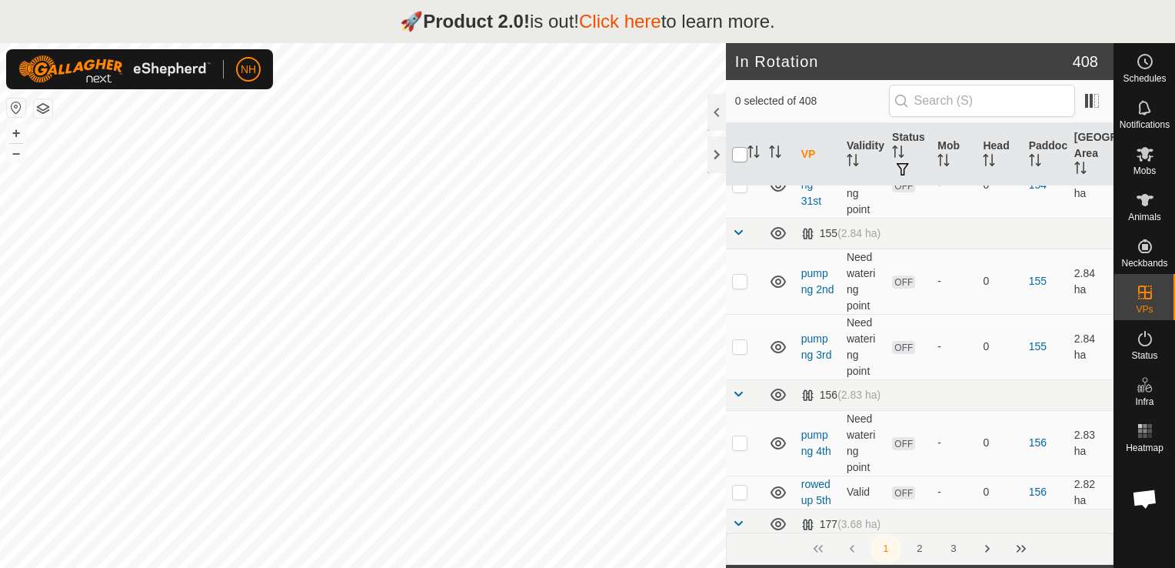
checkbox input "true"
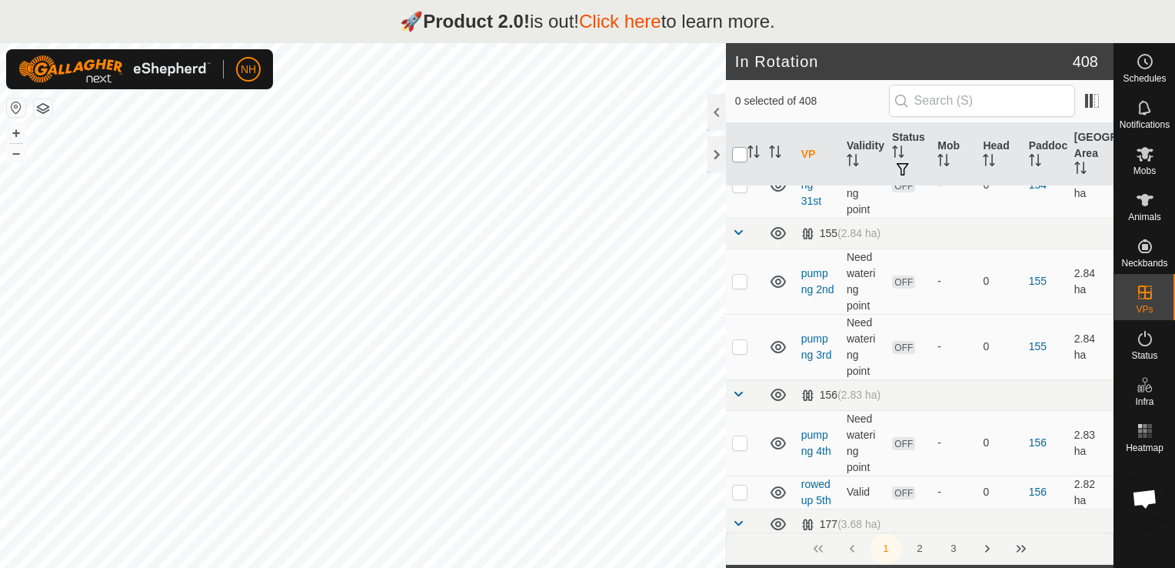
checkbox input "true"
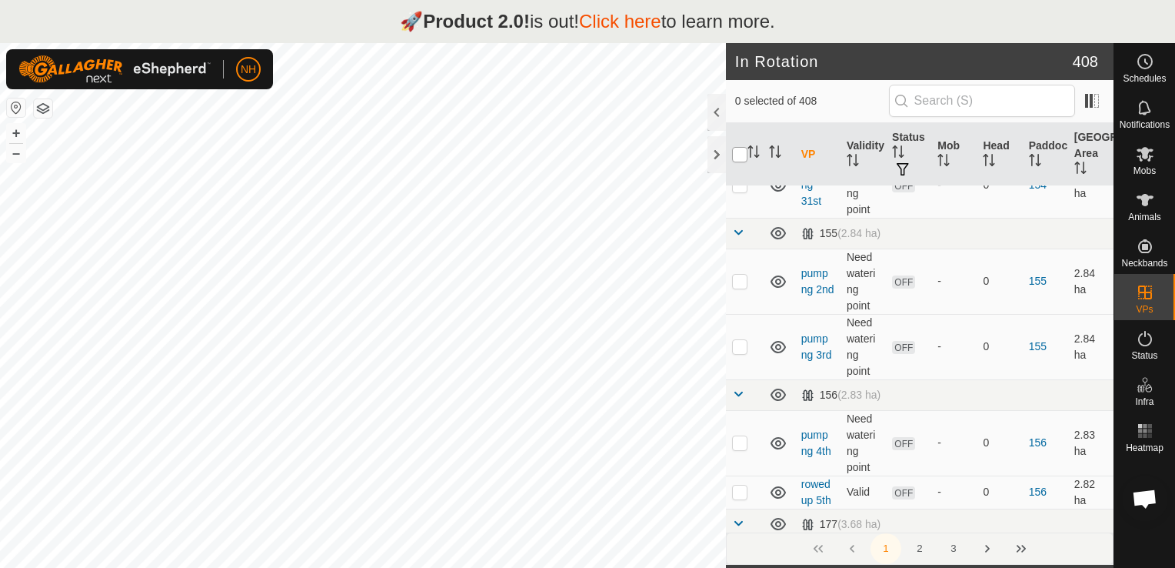
checkbox input "true"
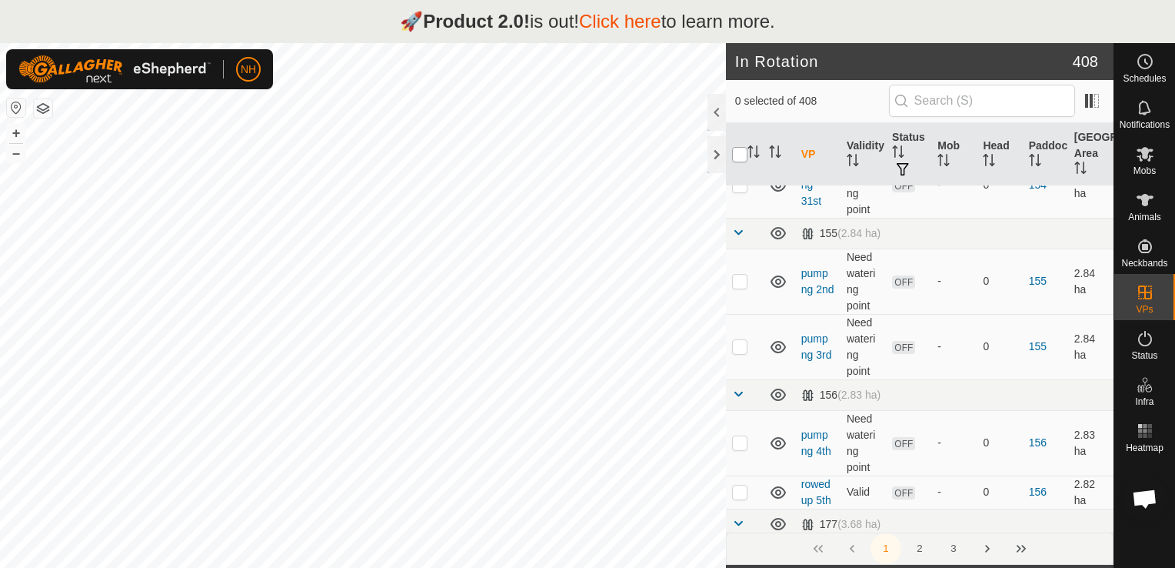
checkbox input "true"
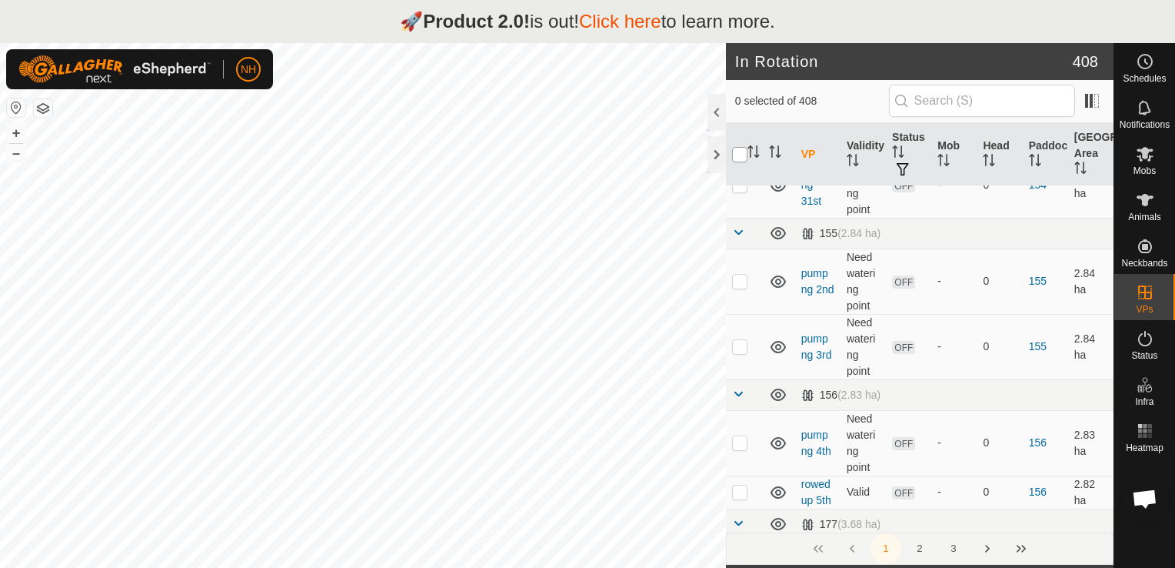
checkbox input "true"
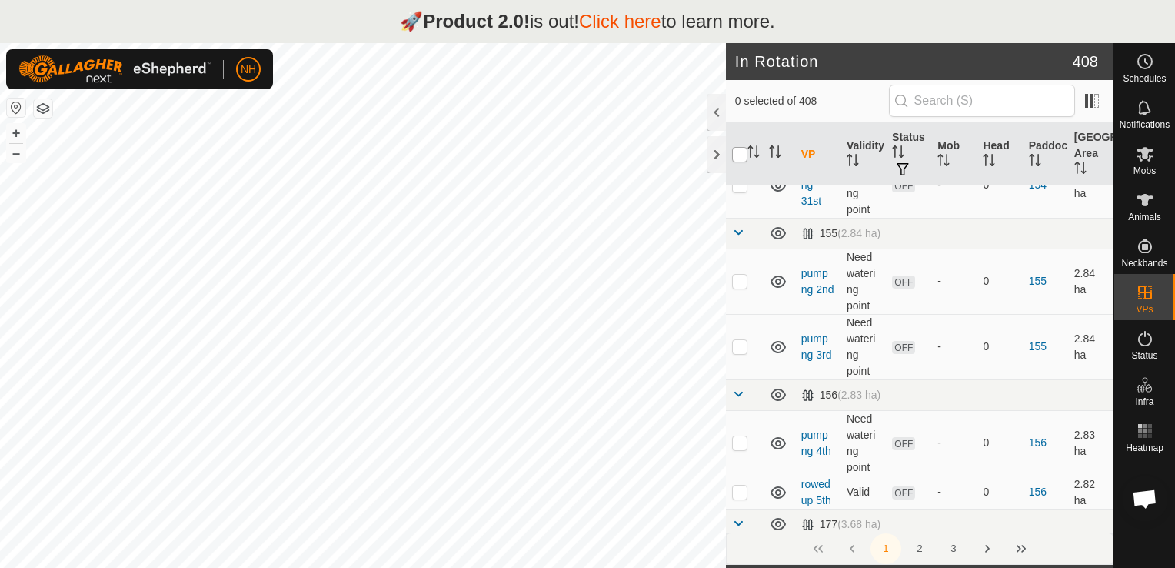
checkbox input "true"
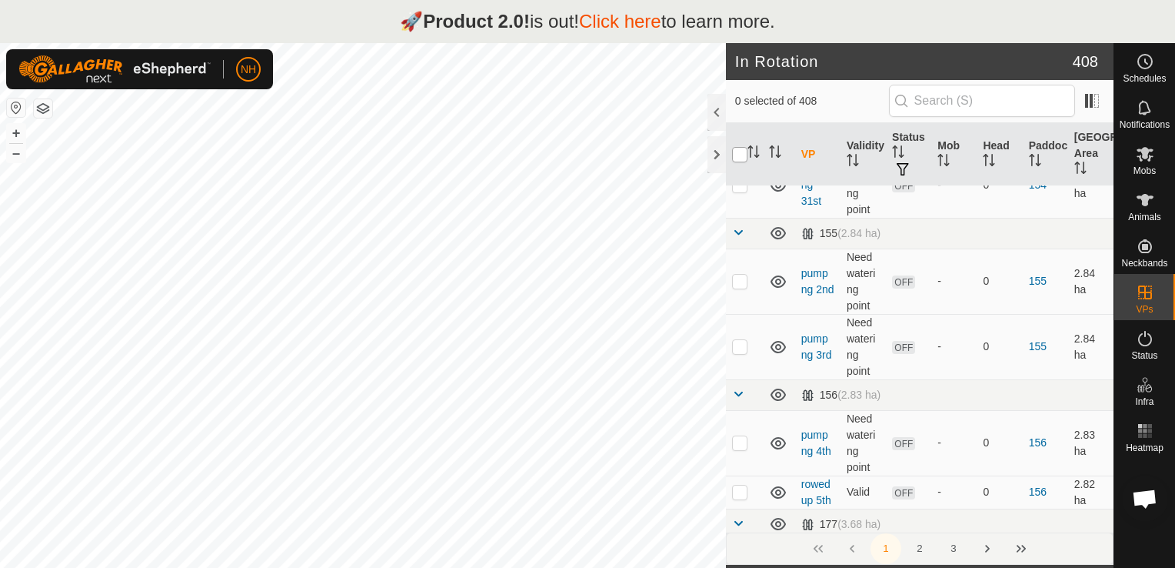
checkbox input "true"
click at [541, 567] on html "🚀 Product 2.0! is out! Click here to learn more. NH Schedules Notifications Mob…" at bounding box center [587, 284] width 1175 height 568
click at [777, 148] on icon "Activate to sort" at bounding box center [775, 151] width 12 height 12
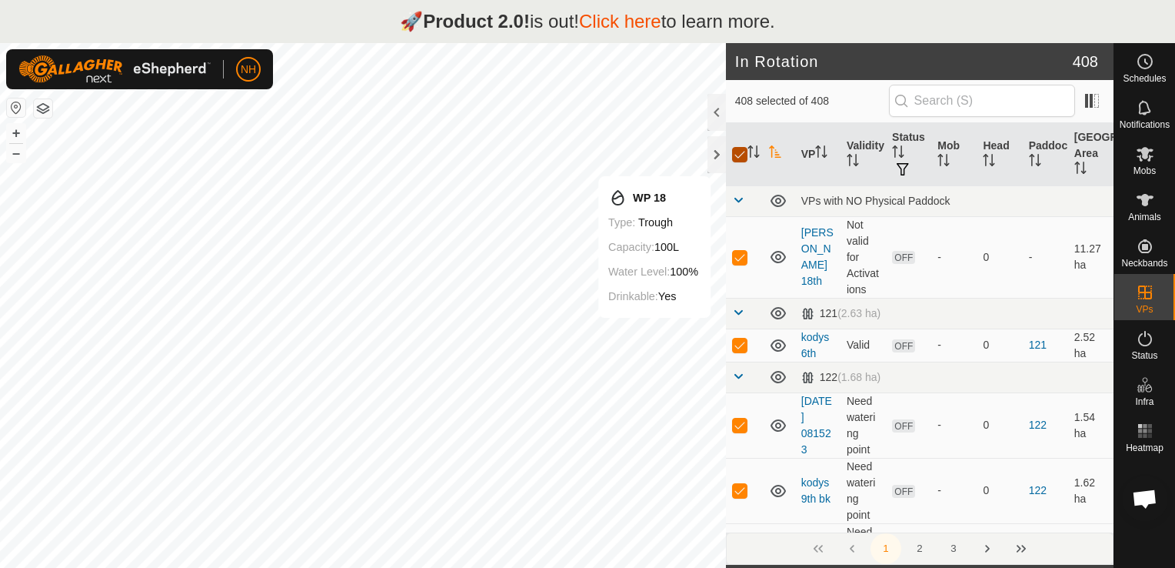
click at [732, 155] on input "checkbox" at bounding box center [739, 154] width 15 height 15
click at [740, 345] on p-checkbox at bounding box center [739, 344] width 15 height 12
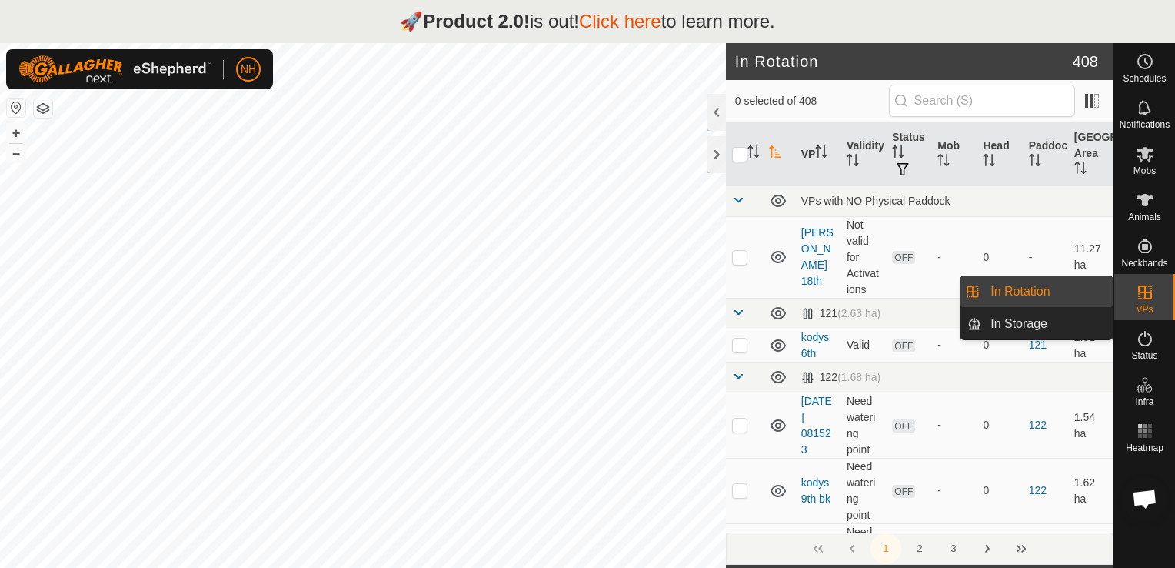
click at [1027, 291] on link "In Rotation" at bounding box center [1047, 291] width 132 height 31
click at [1140, 297] on icon at bounding box center [1145, 292] width 18 height 18
click at [1046, 321] on link "In Storage" at bounding box center [1047, 323] width 132 height 31
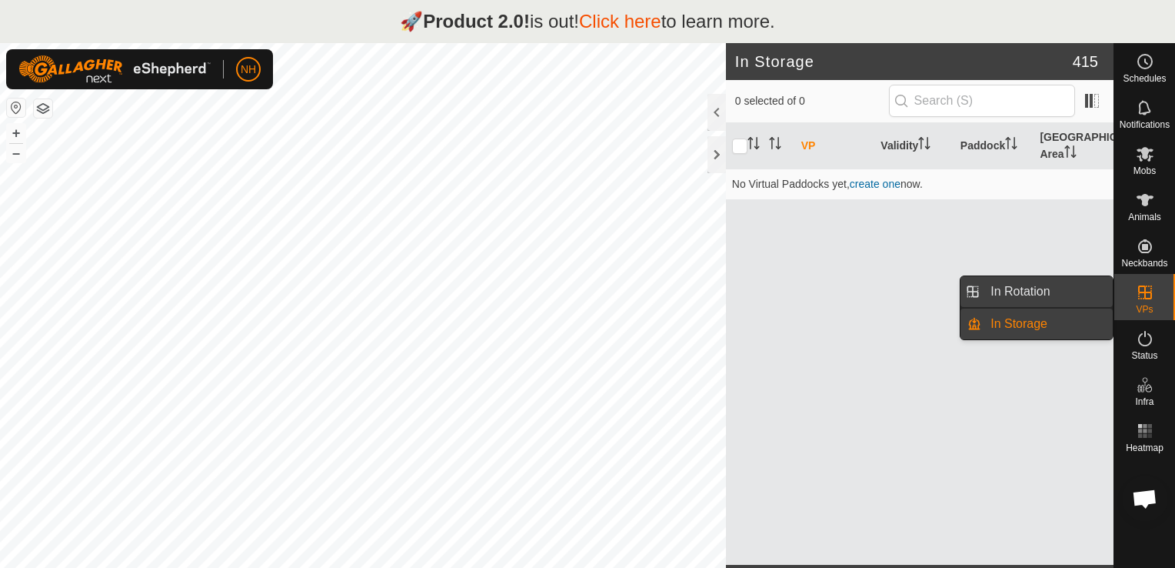
click at [1049, 293] on link "In Rotation" at bounding box center [1047, 291] width 132 height 31
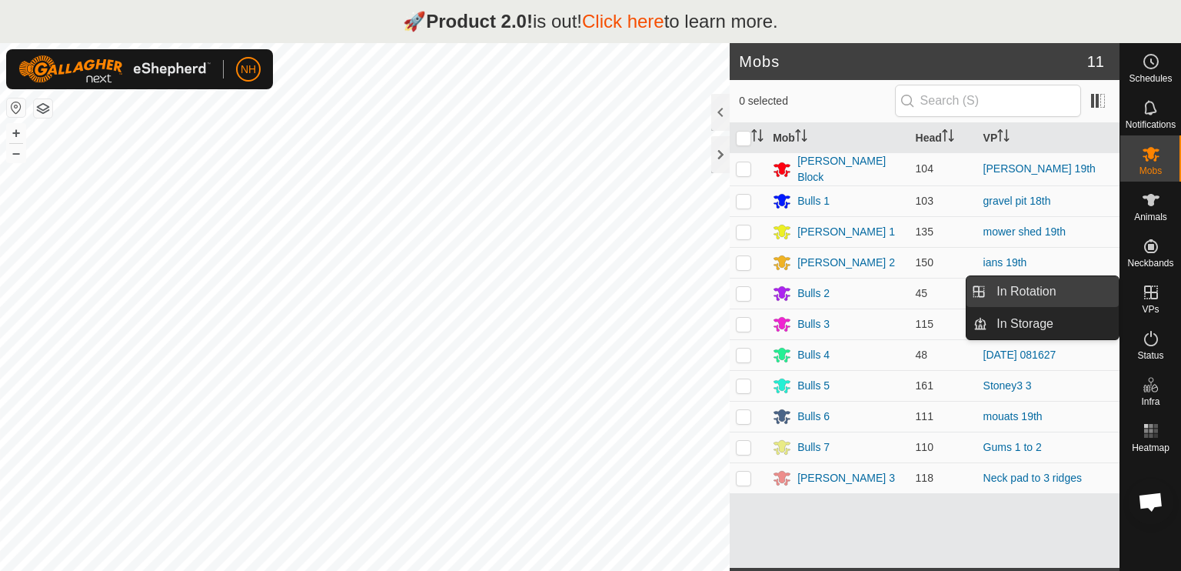
click at [1047, 288] on link "In Rotation" at bounding box center [1053, 291] width 132 height 31
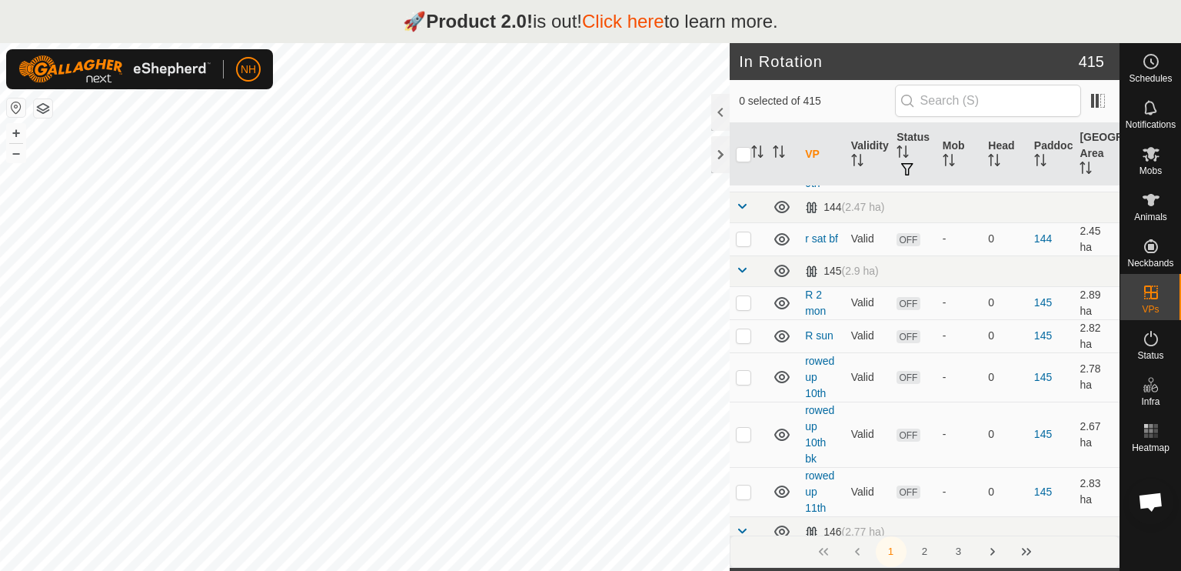
scroll to position [2692, 0]
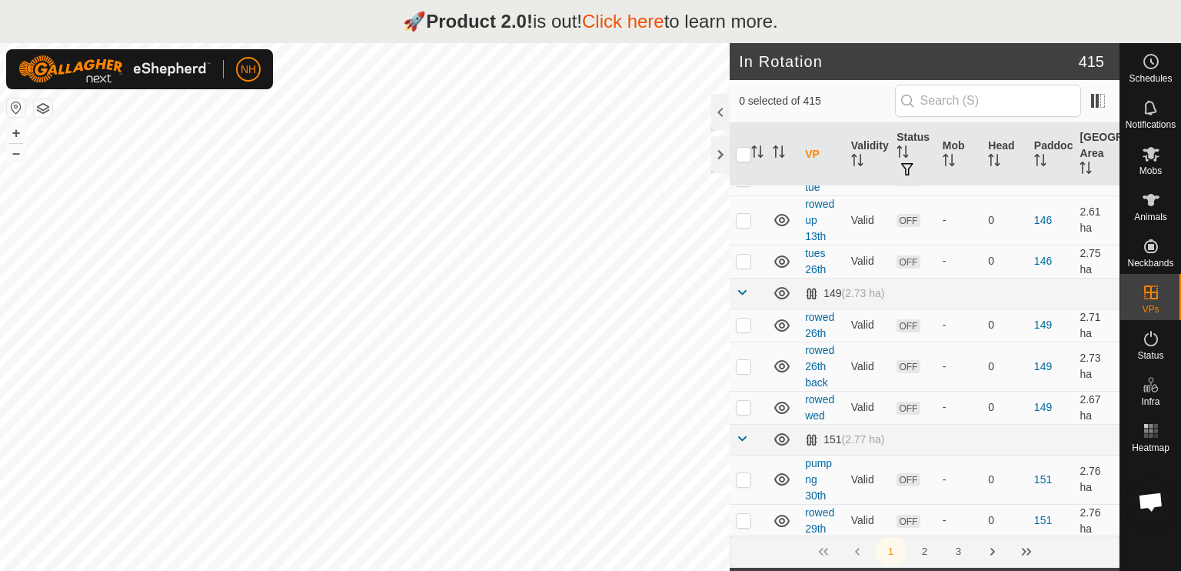
click at [928, 552] on button "2" at bounding box center [925, 551] width 31 height 31
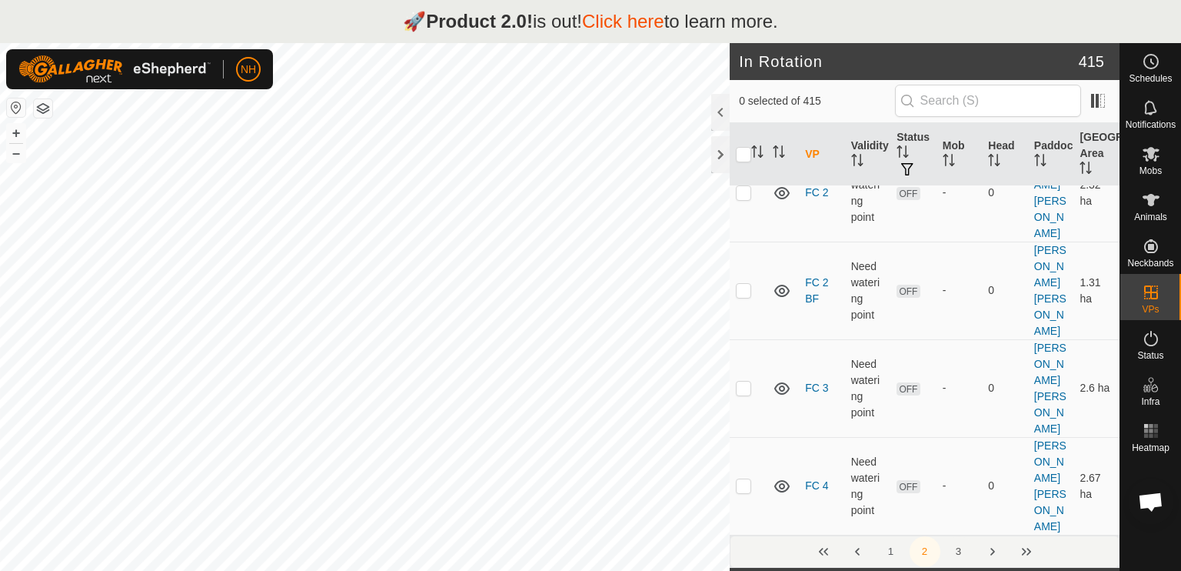
click at [954, 552] on button "3" at bounding box center [959, 551] width 31 height 31
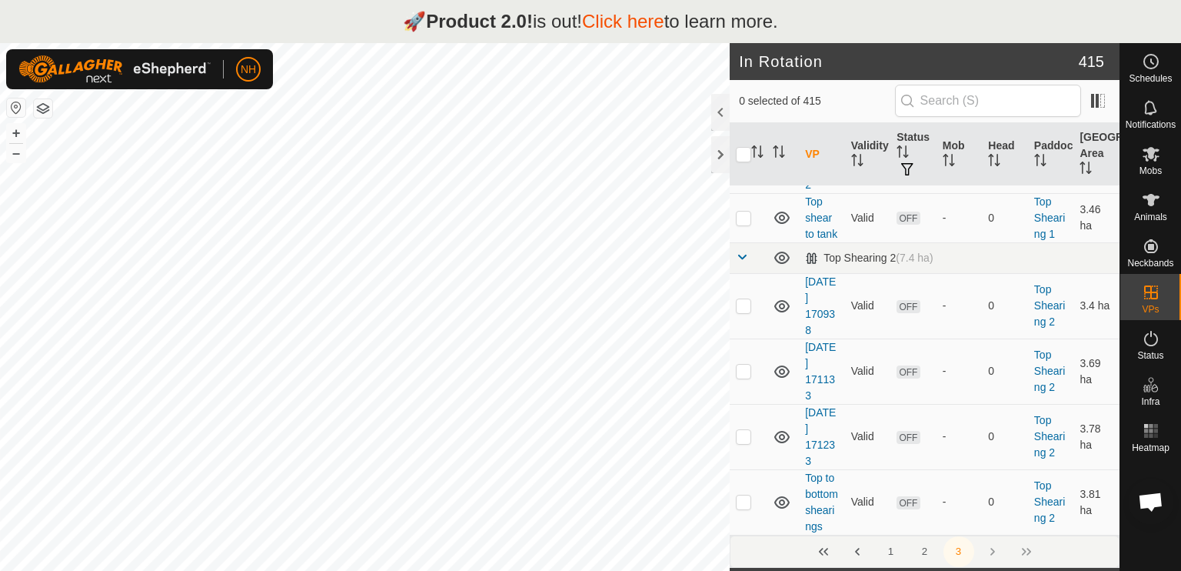
scroll to position [0, 0]
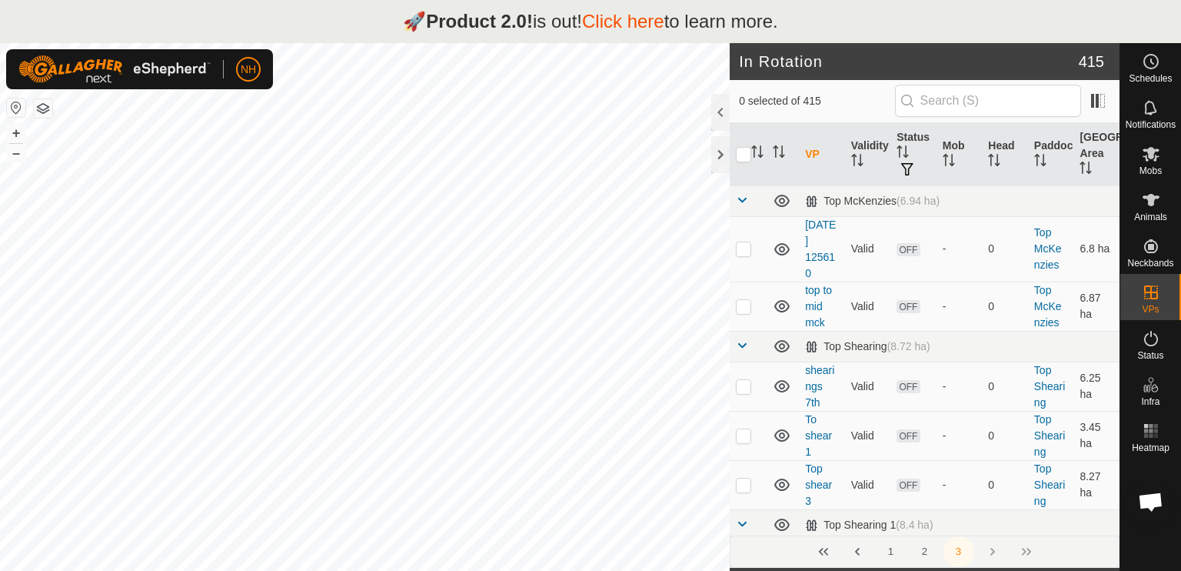
click at [1026, 551] on div "1 2 3" at bounding box center [925, 551] width 390 height 32
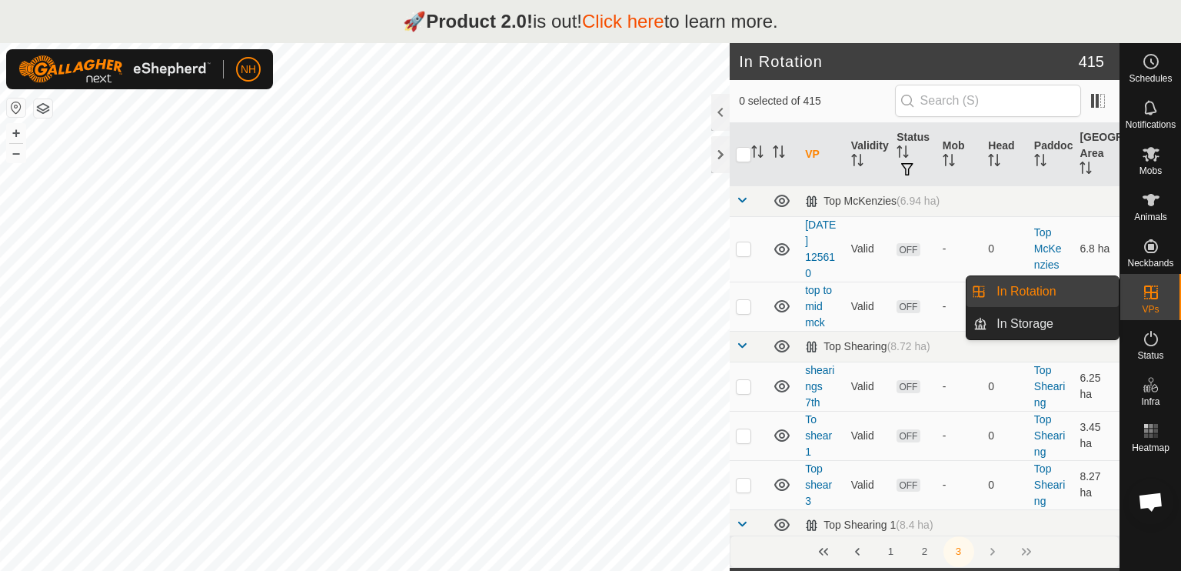
click at [1044, 291] on link "In Rotation" at bounding box center [1053, 291] width 132 height 31
click at [1044, 328] on link "In Storage" at bounding box center [1053, 323] width 132 height 31
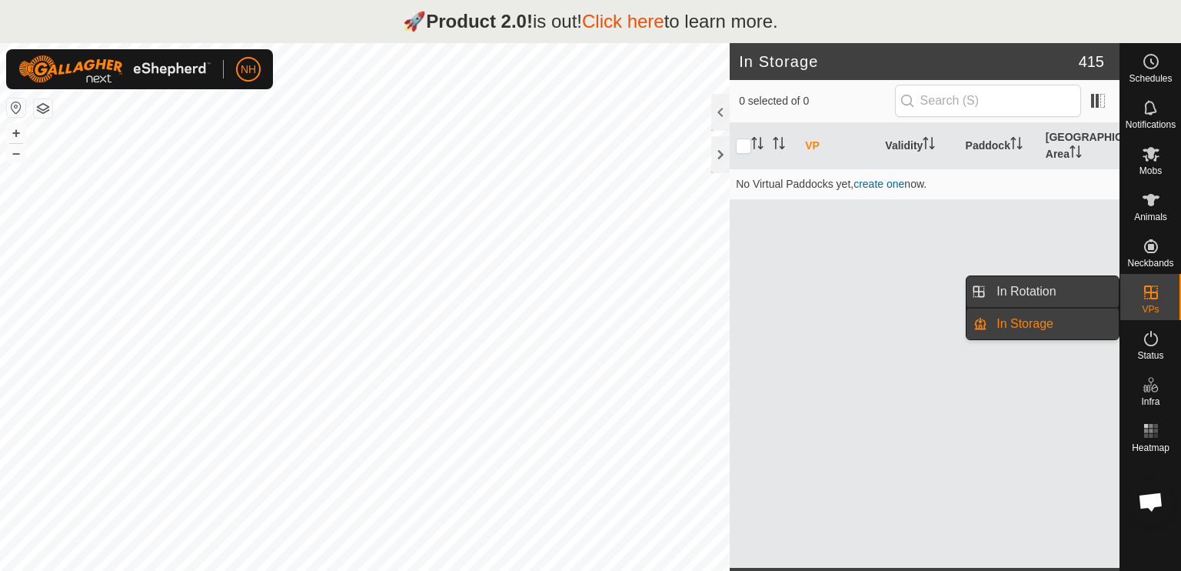
click at [1044, 291] on link "In Rotation" at bounding box center [1053, 291] width 132 height 31
